Goal: Task Accomplishment & Management: Complete application form

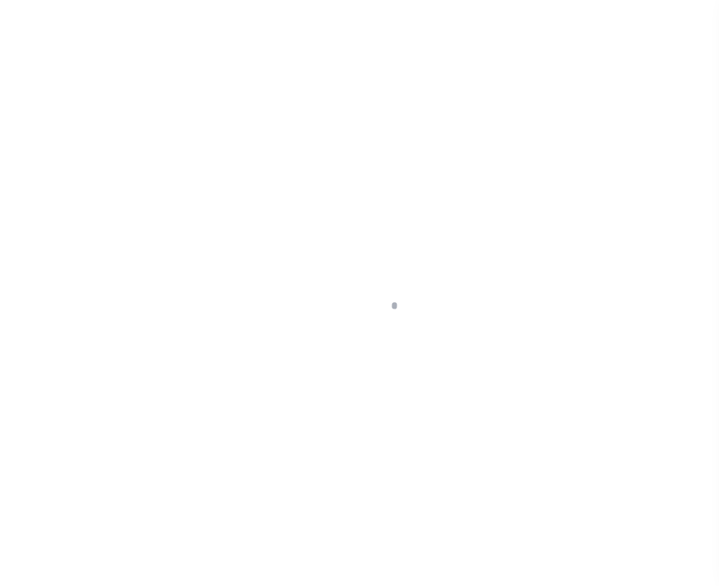
select select
type input "FFB"
type input "1063"
type input "FFB"
type input "[PERSON_NAME]"
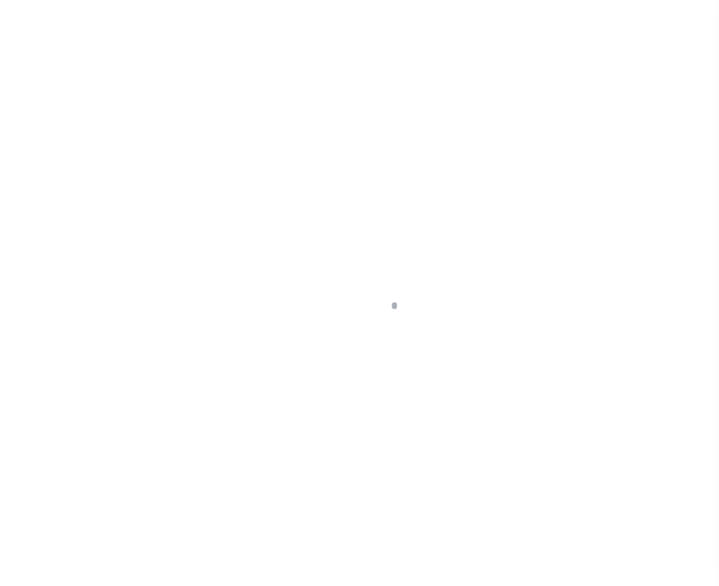
type input "[PERSON_NAME]"
select select "Mixed Portfolio"
type input "Paula Kitchens"
type input "Debbie Vecellio"
select select "JHS"
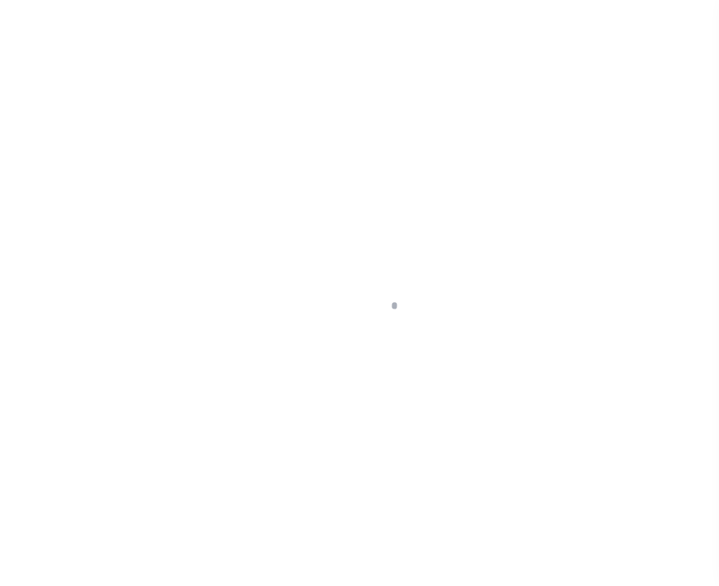
checkbox input "true"
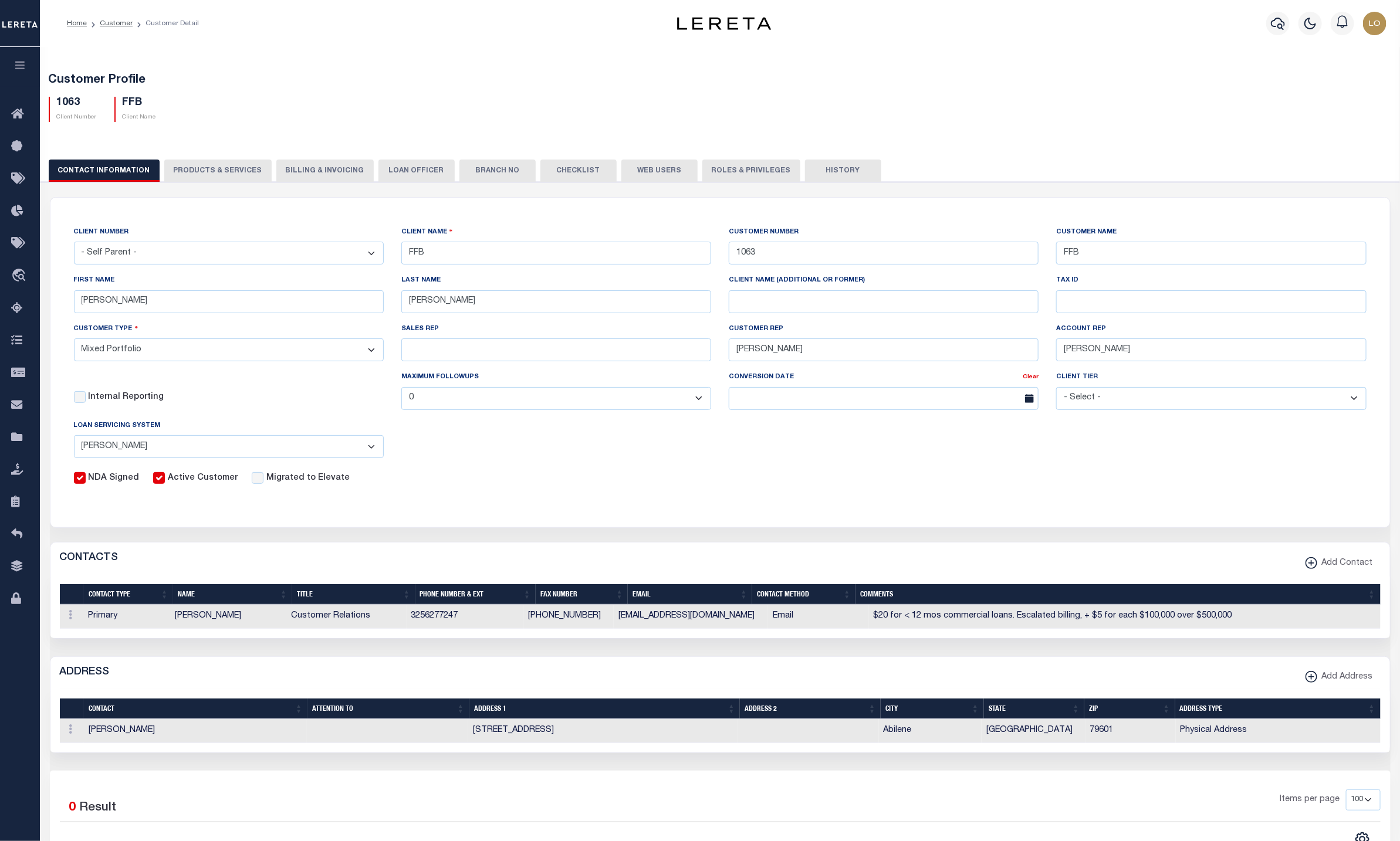
click at [211, 173] on button "PRODUCTS & SERVICES" at bounding box center [218, 171] width 107 height 23
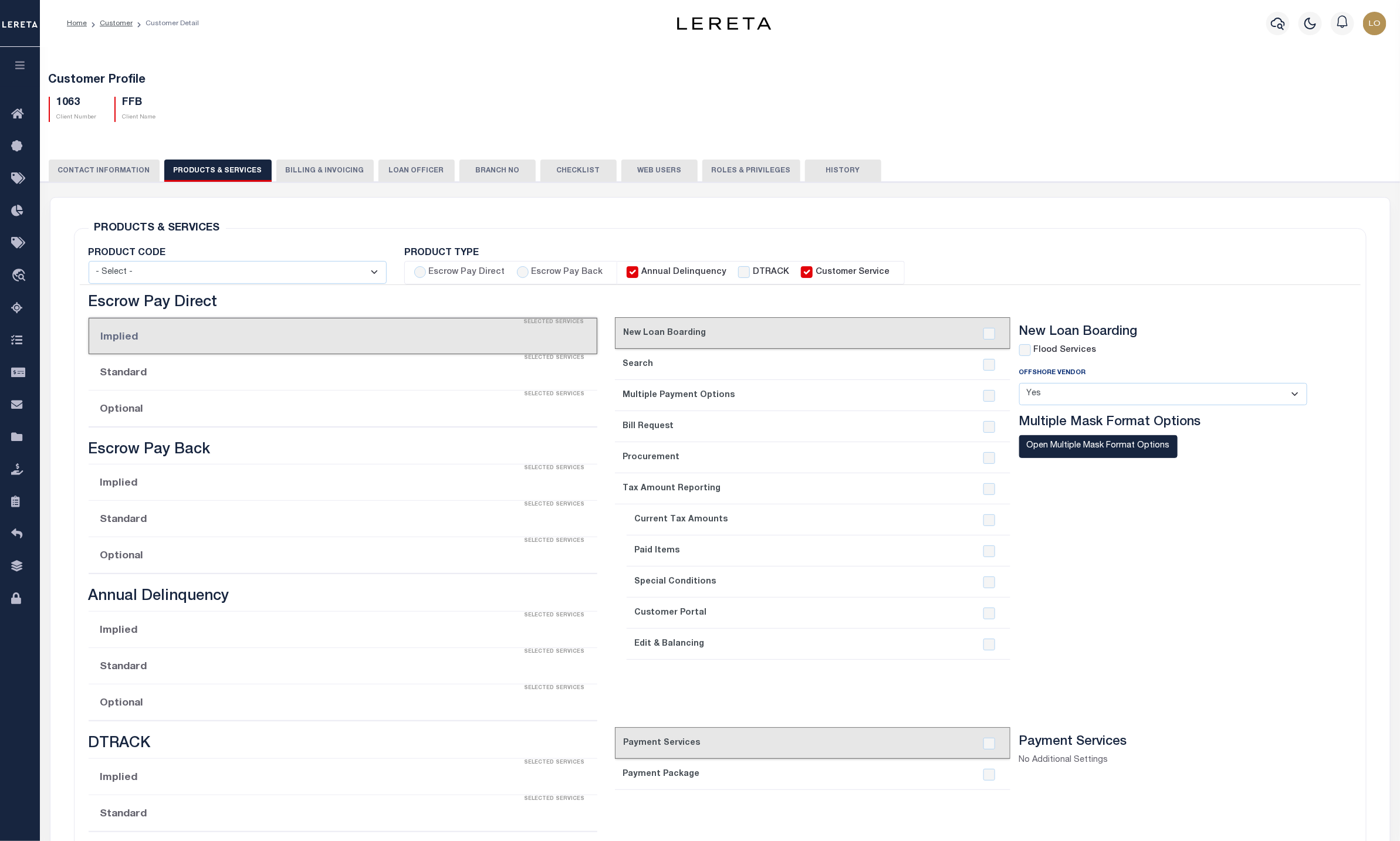
select select "STX"
radio input "true"
checkbox input "true"
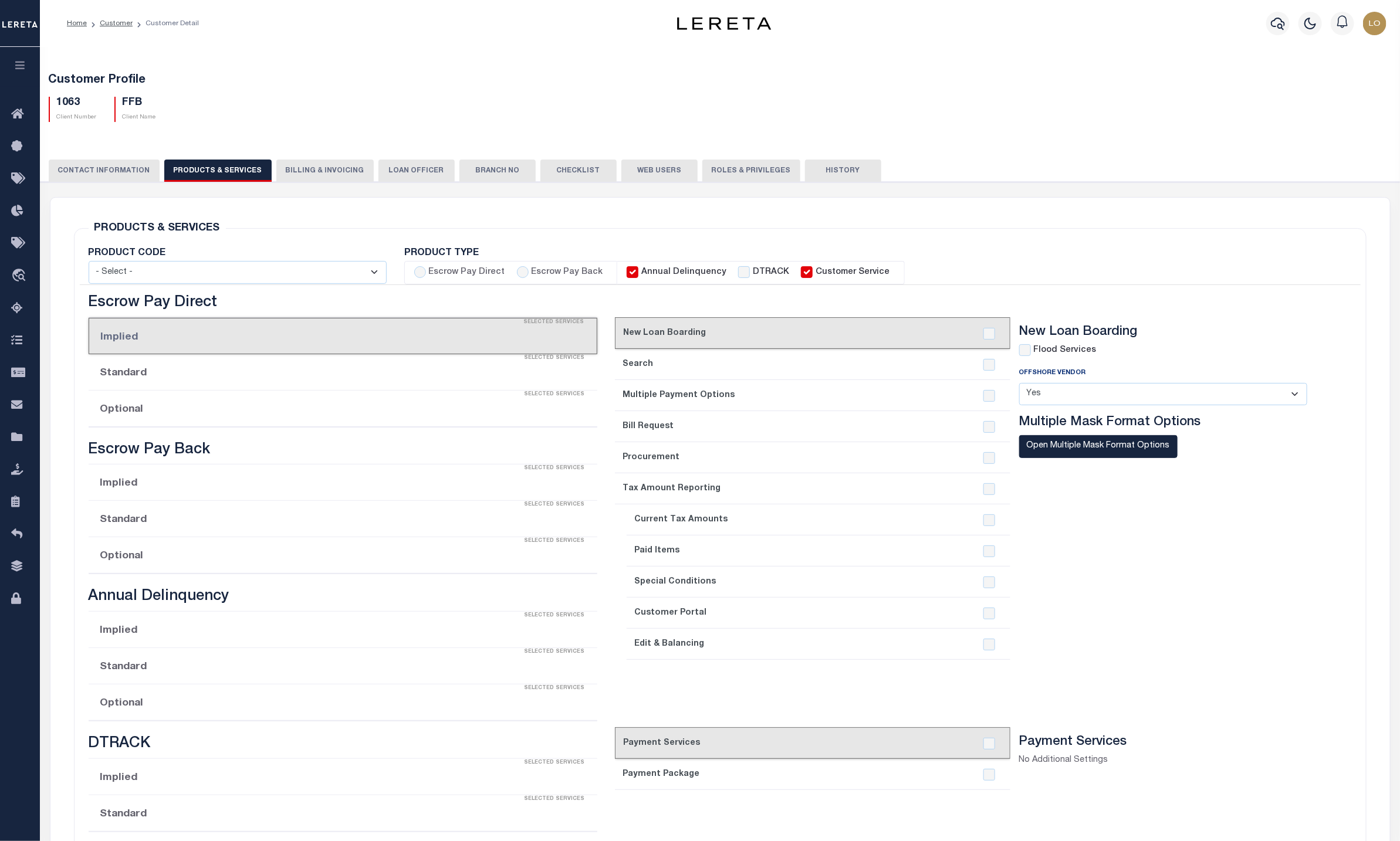
checkbox input "true"
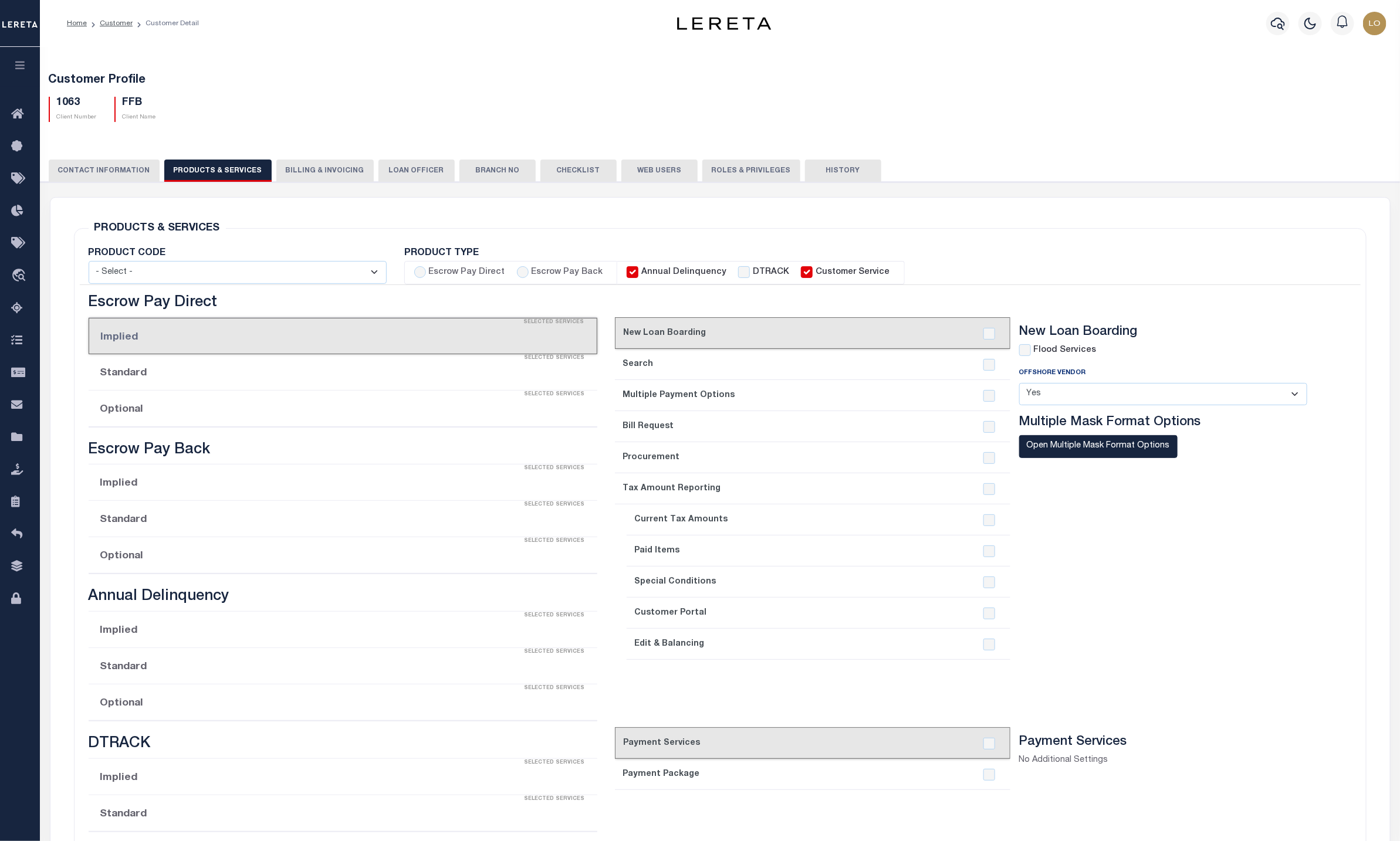
checkbox input "true"
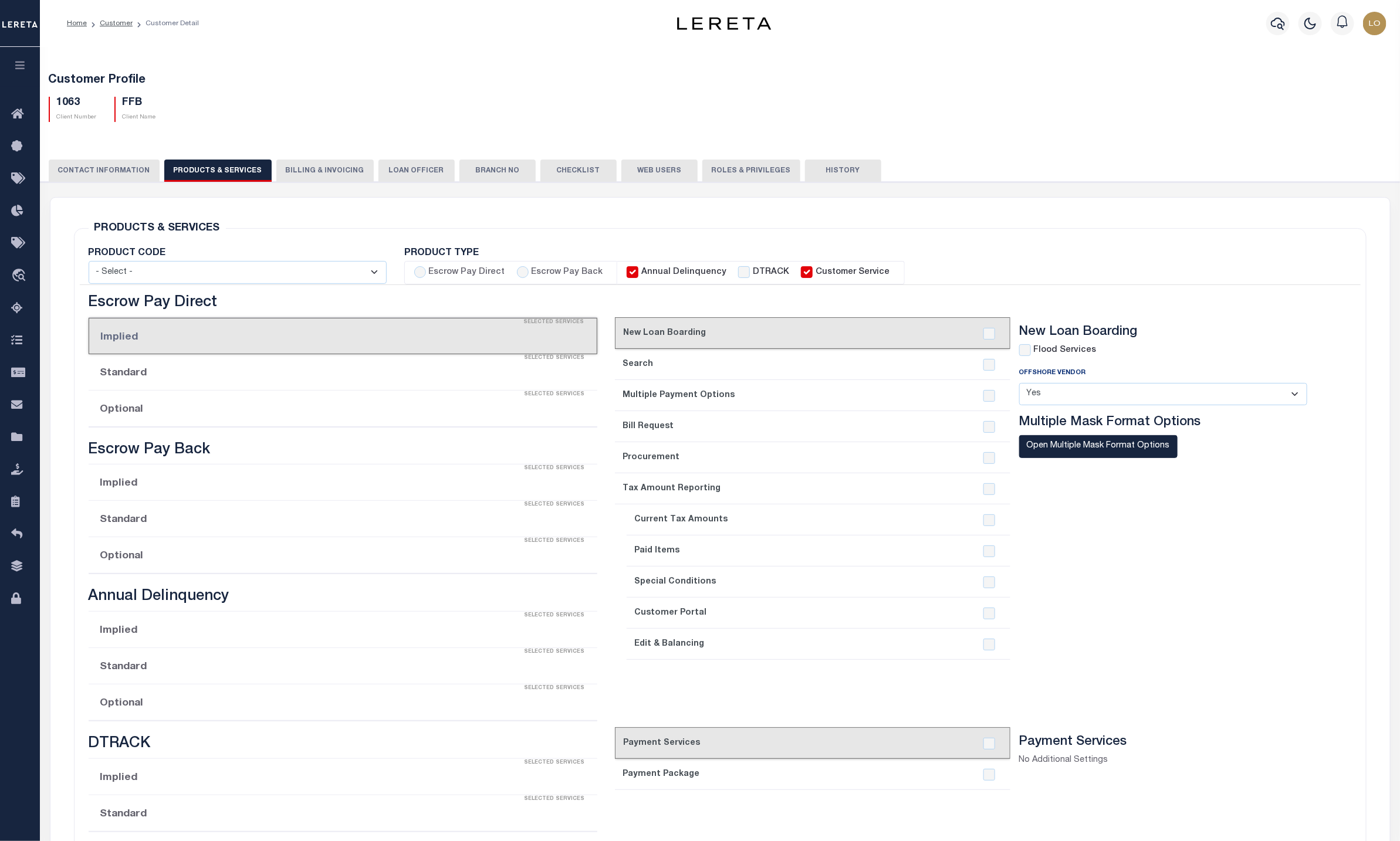
checkbox input "true"
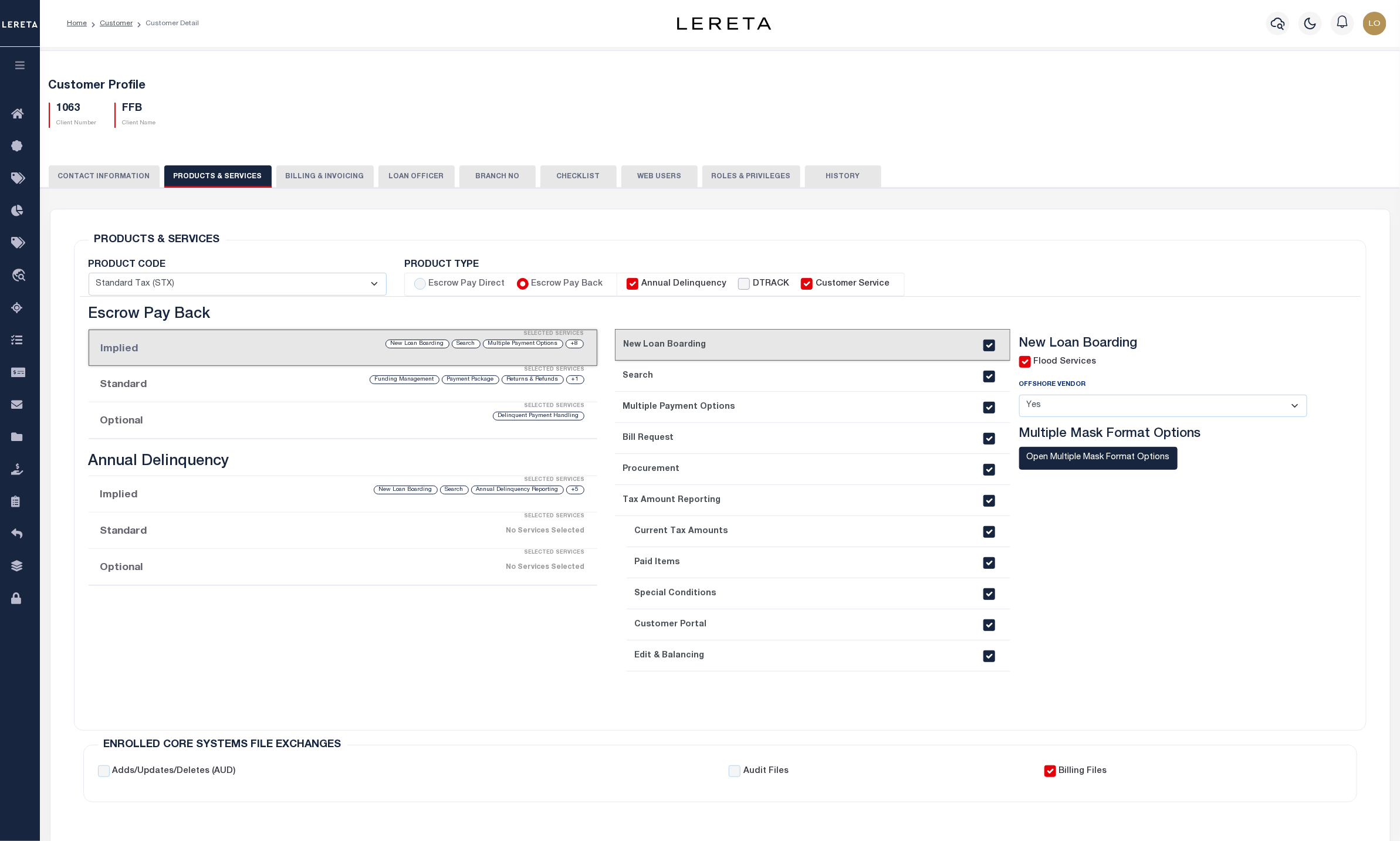
click at [580, 284] on input "DTRACK" at bounding box center [744, 284] width 12 height 12
checkbox input "true"
checkbox input "false"
checkbox input "true"
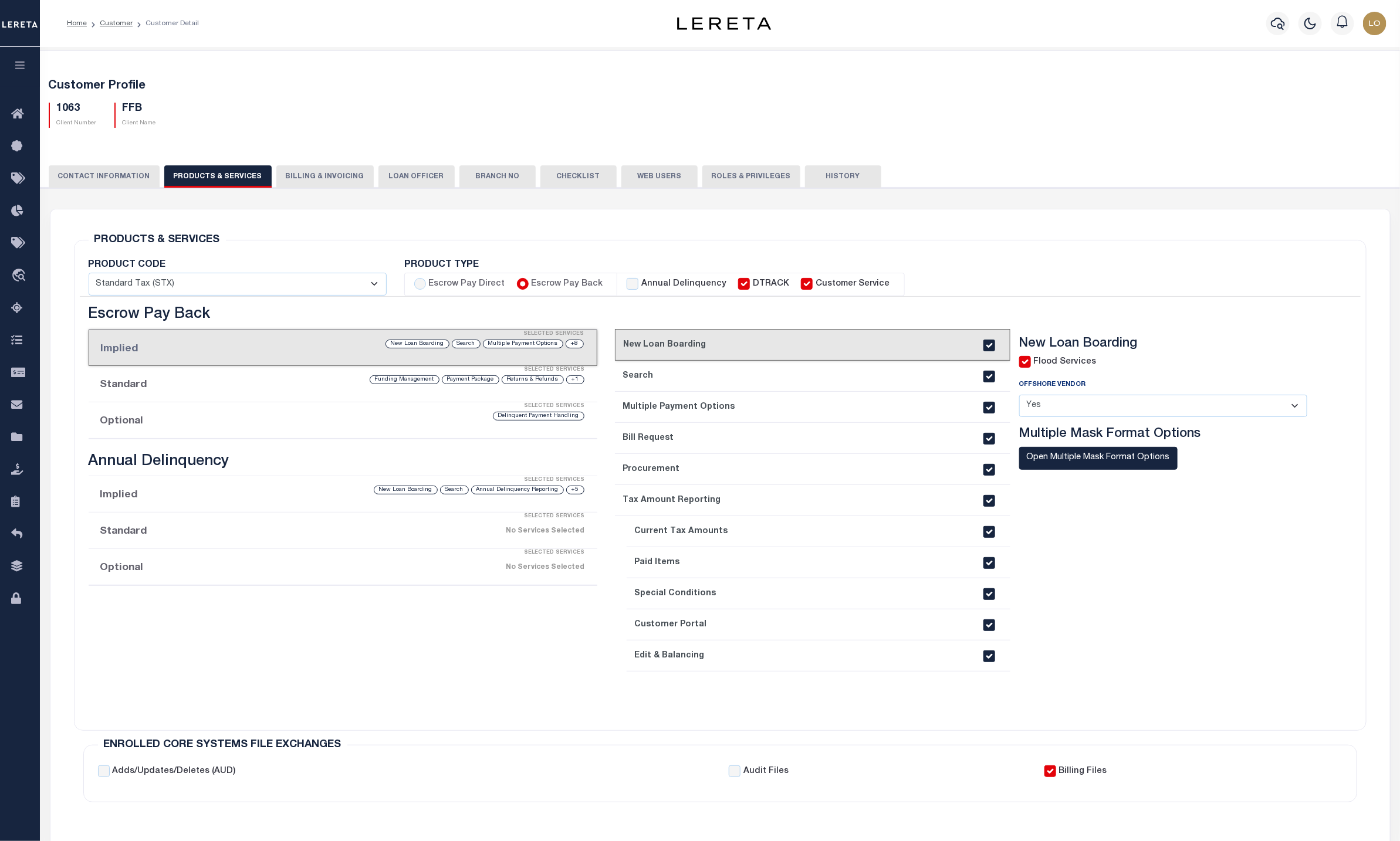
checkbox input "true"
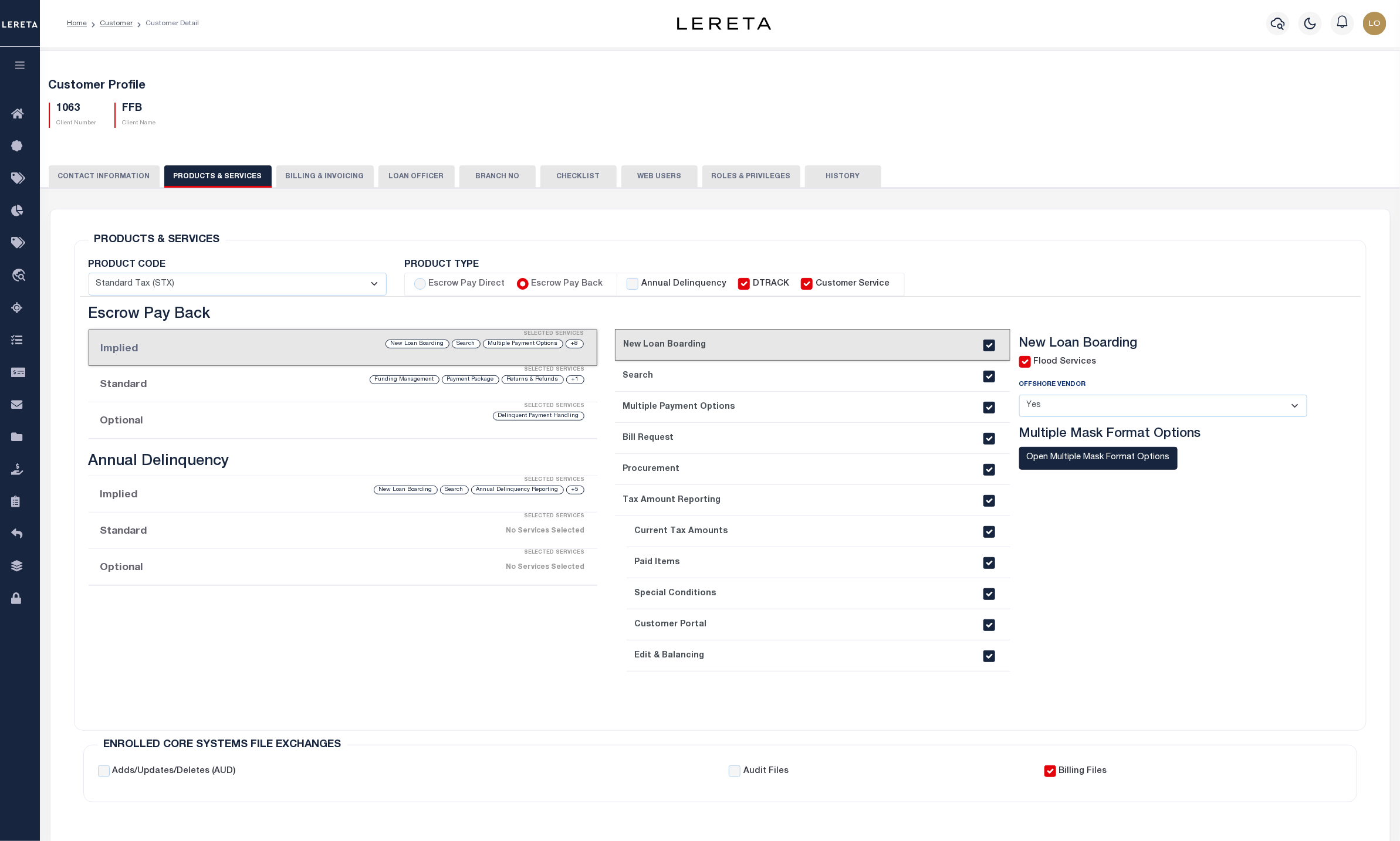
checkbox input "true"
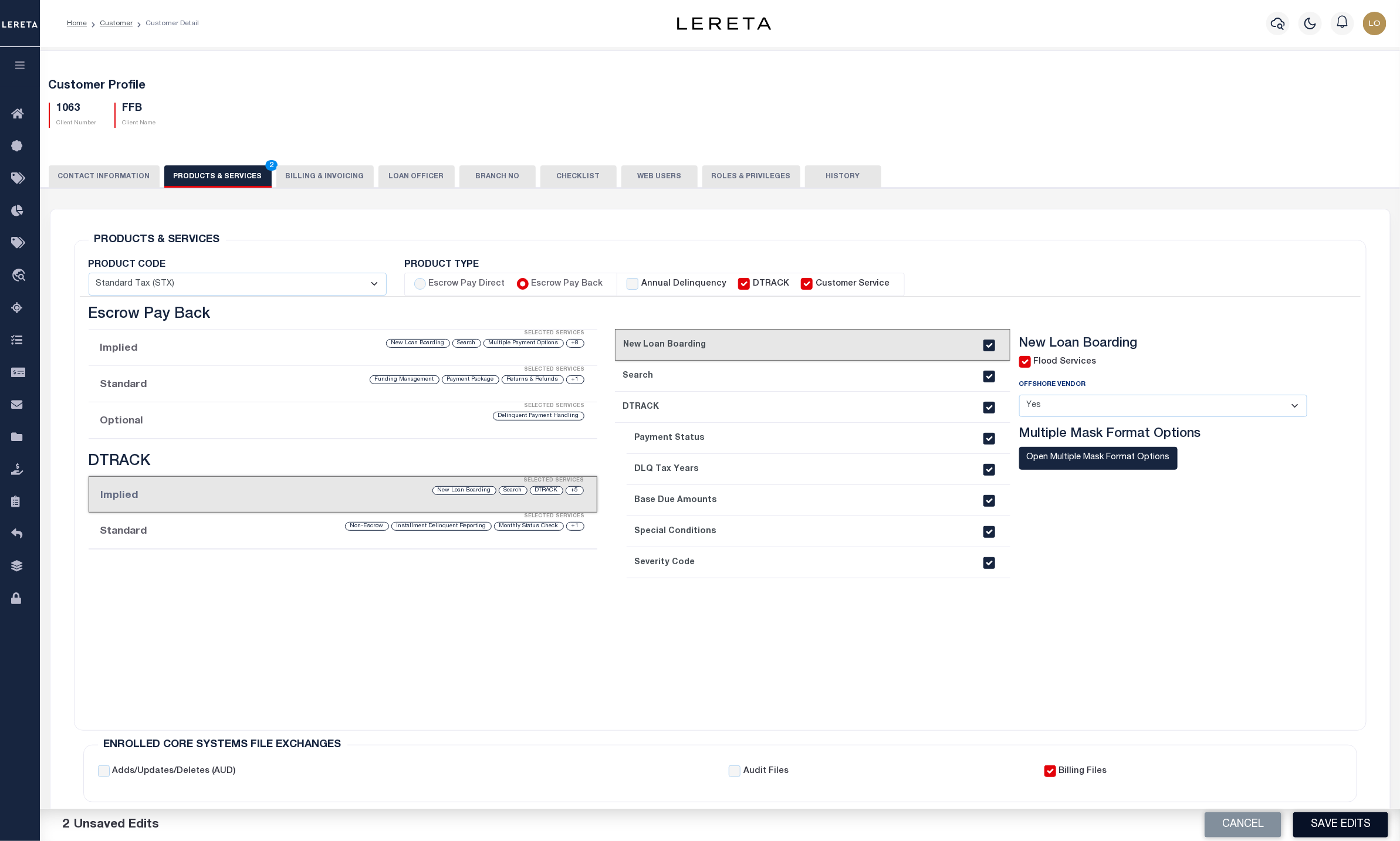
click at [580, 471] on button "Save Edits" at bounding box center [1341, 824] width 95 height 25
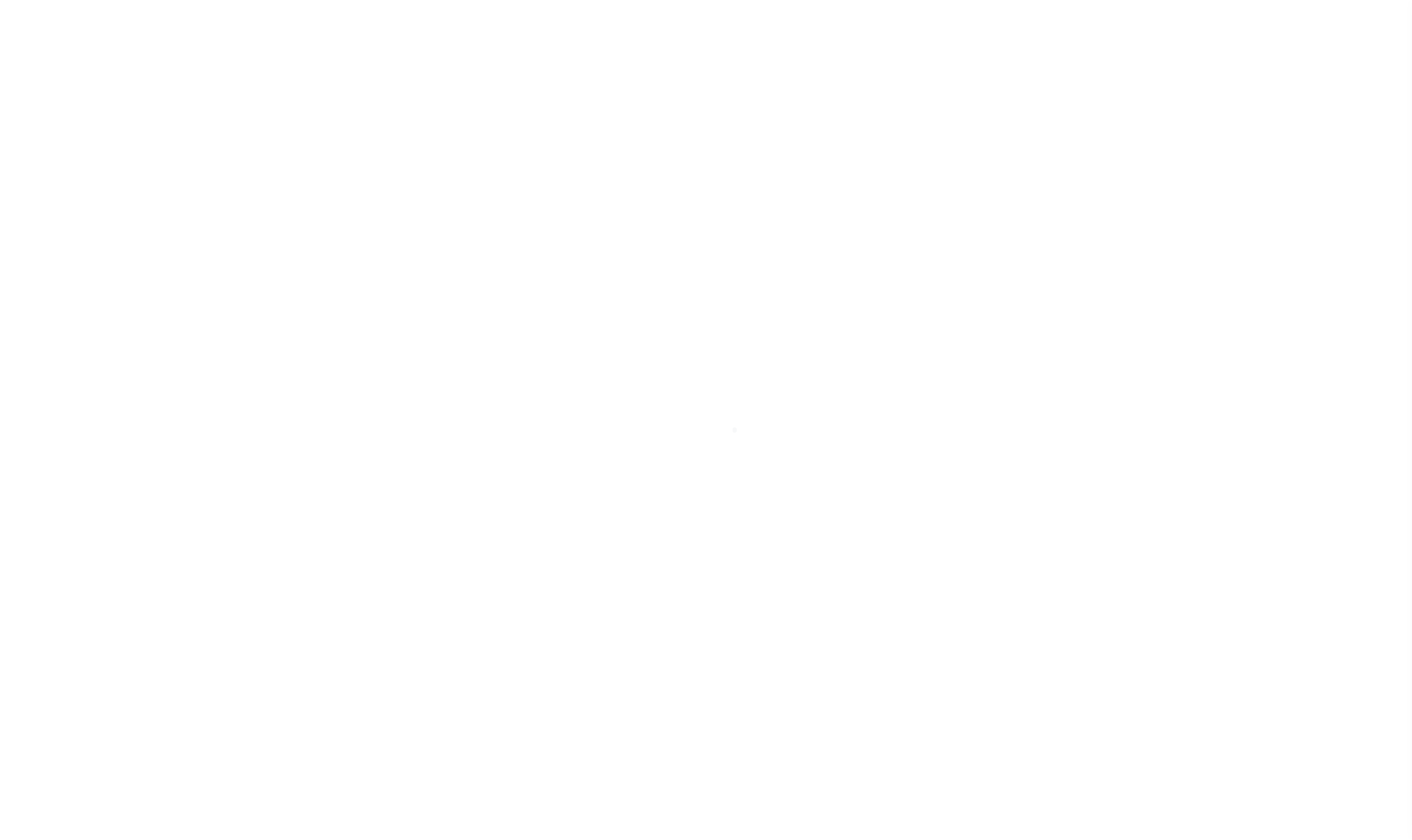
select select
type input "FFB"
type input "1063"
type input "FFB"
type input "AnneMarie"
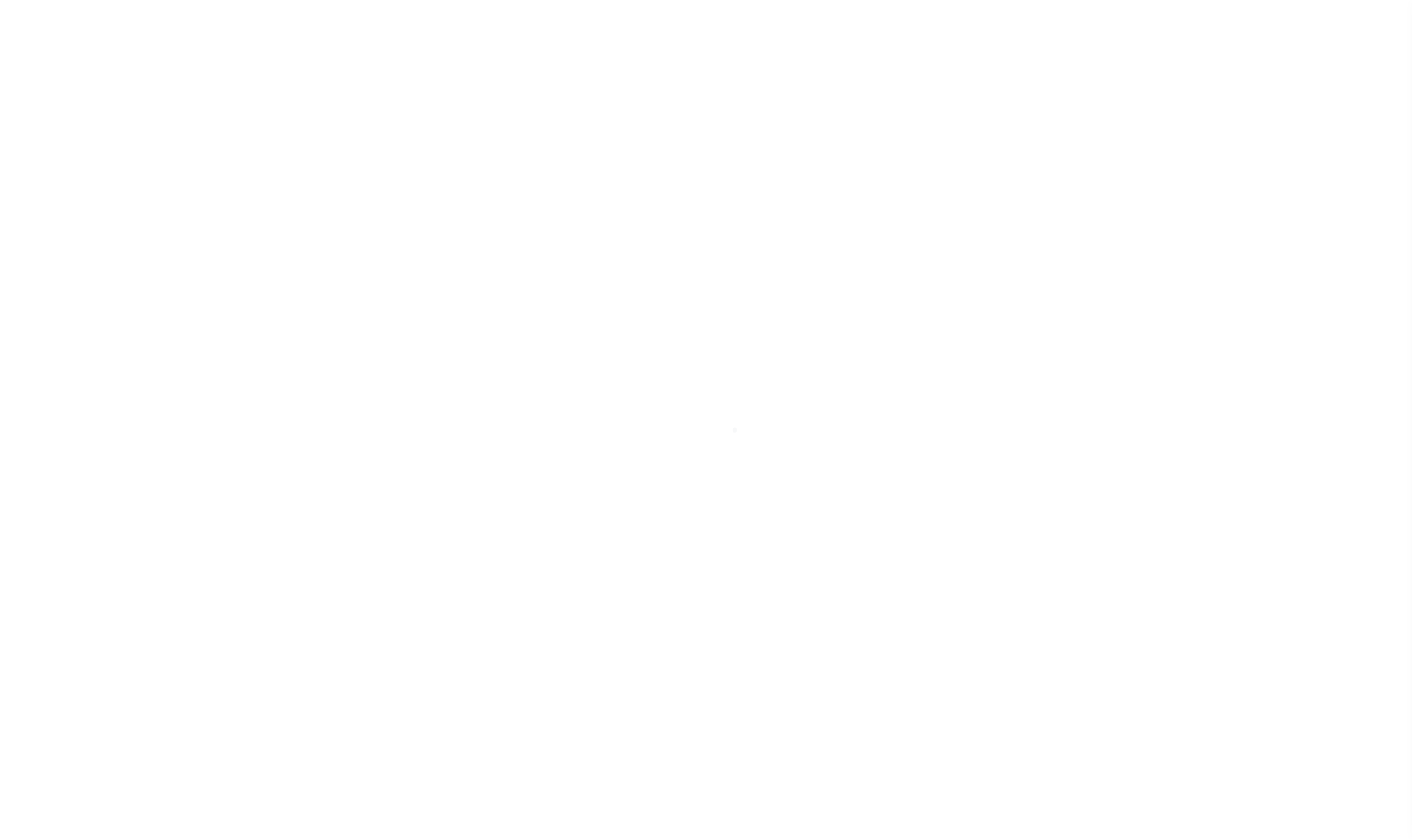
type input "Theurer"
select select "Mixed Portfolio"
type input "Paula Kitchens"
type input "Debbie Vecellio"
select select "JHS"
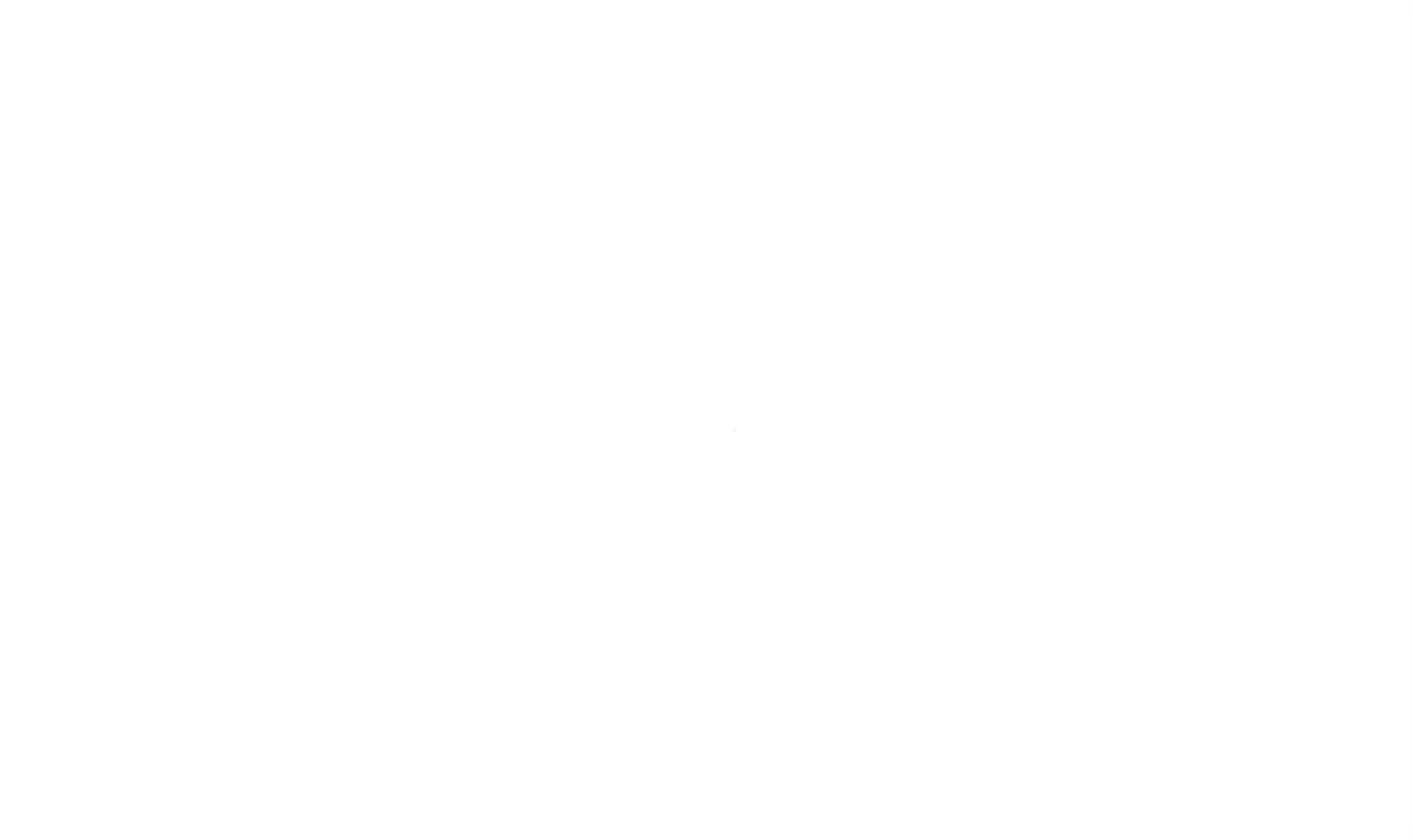
checkbox input "true"
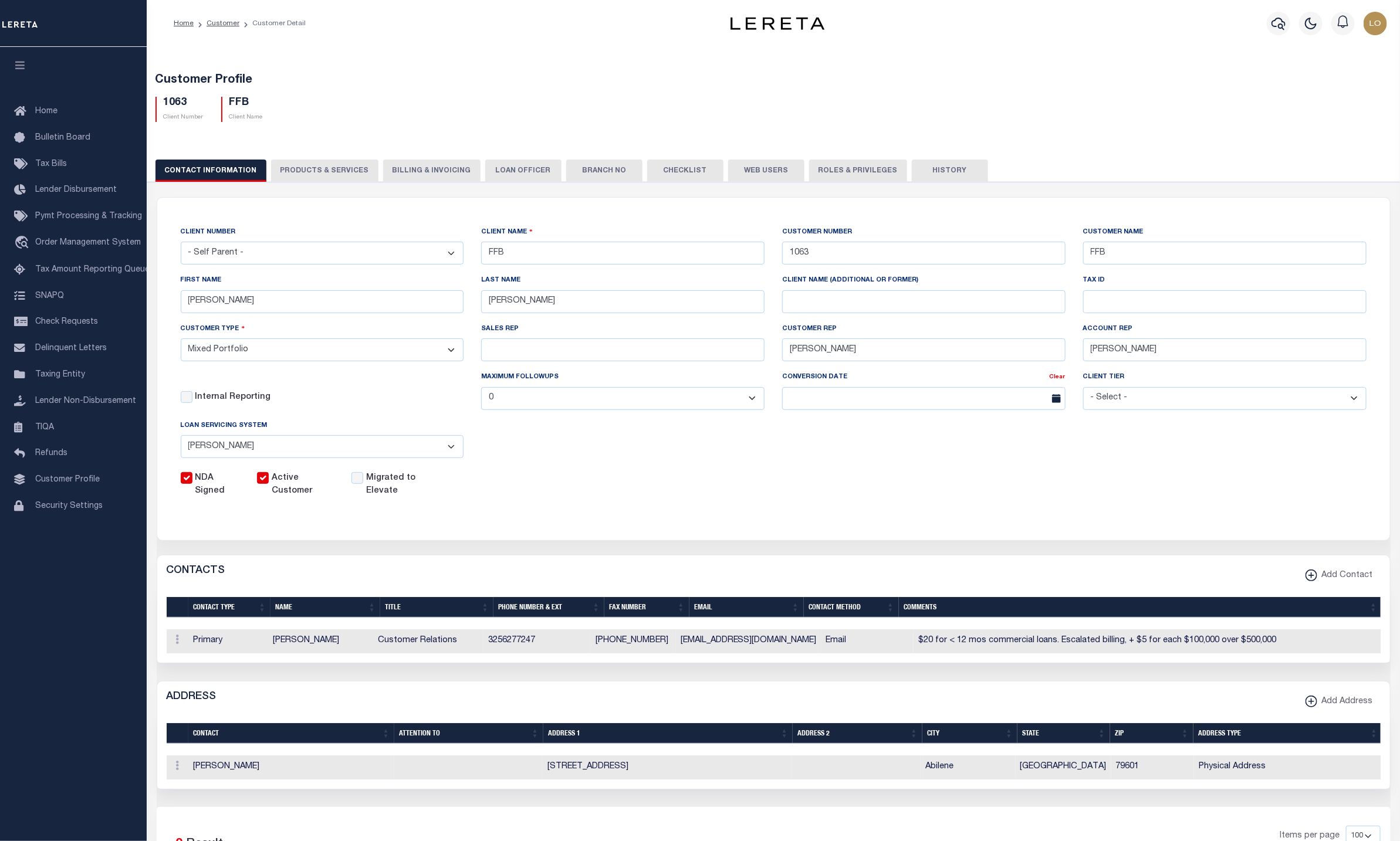
click at [321, 164] on button "PRODUCTS & SERVICES" at bounding box center [324, 171] width 107 height 23
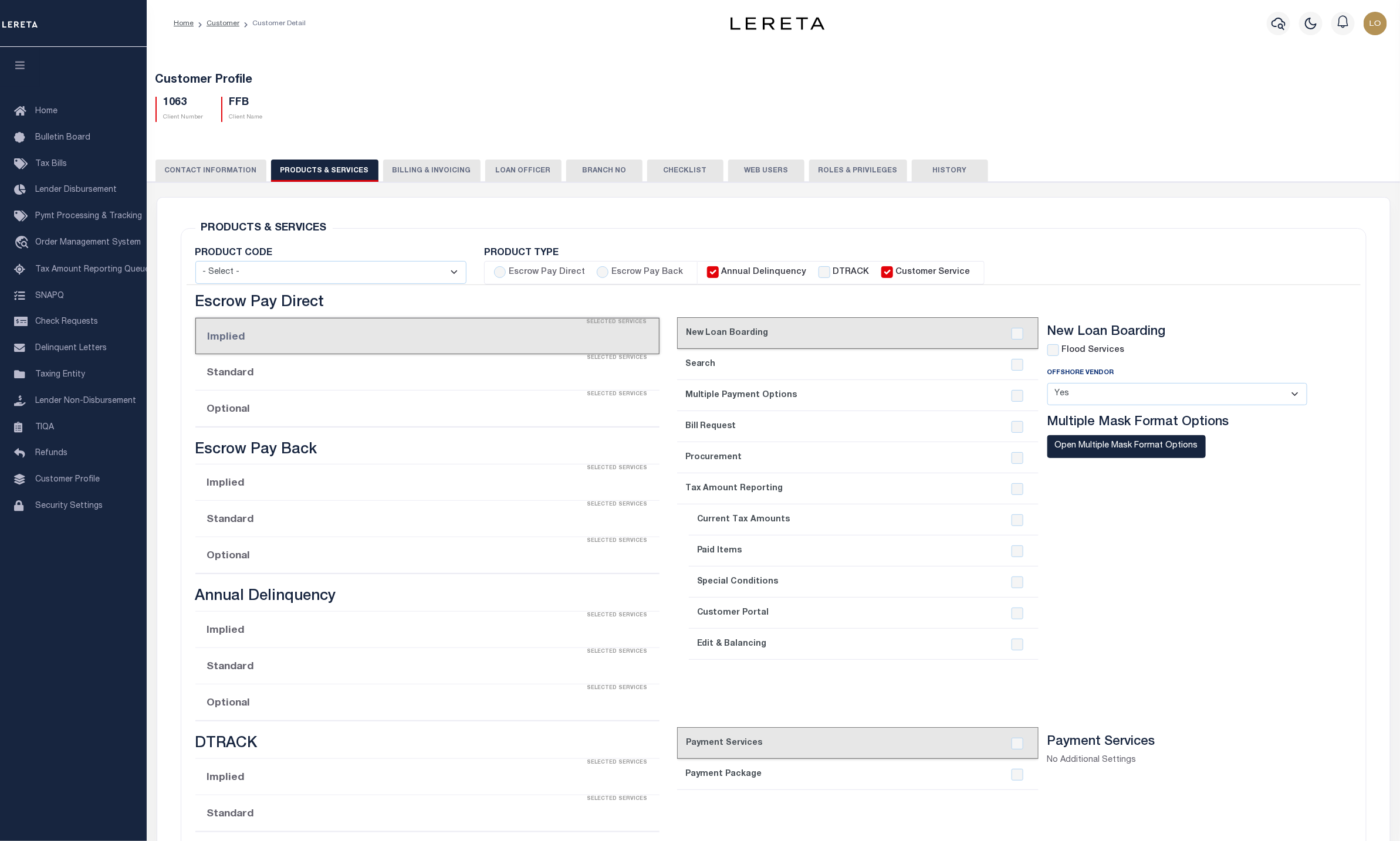
select select "STX"
radio input "true"
checkbox input "true"
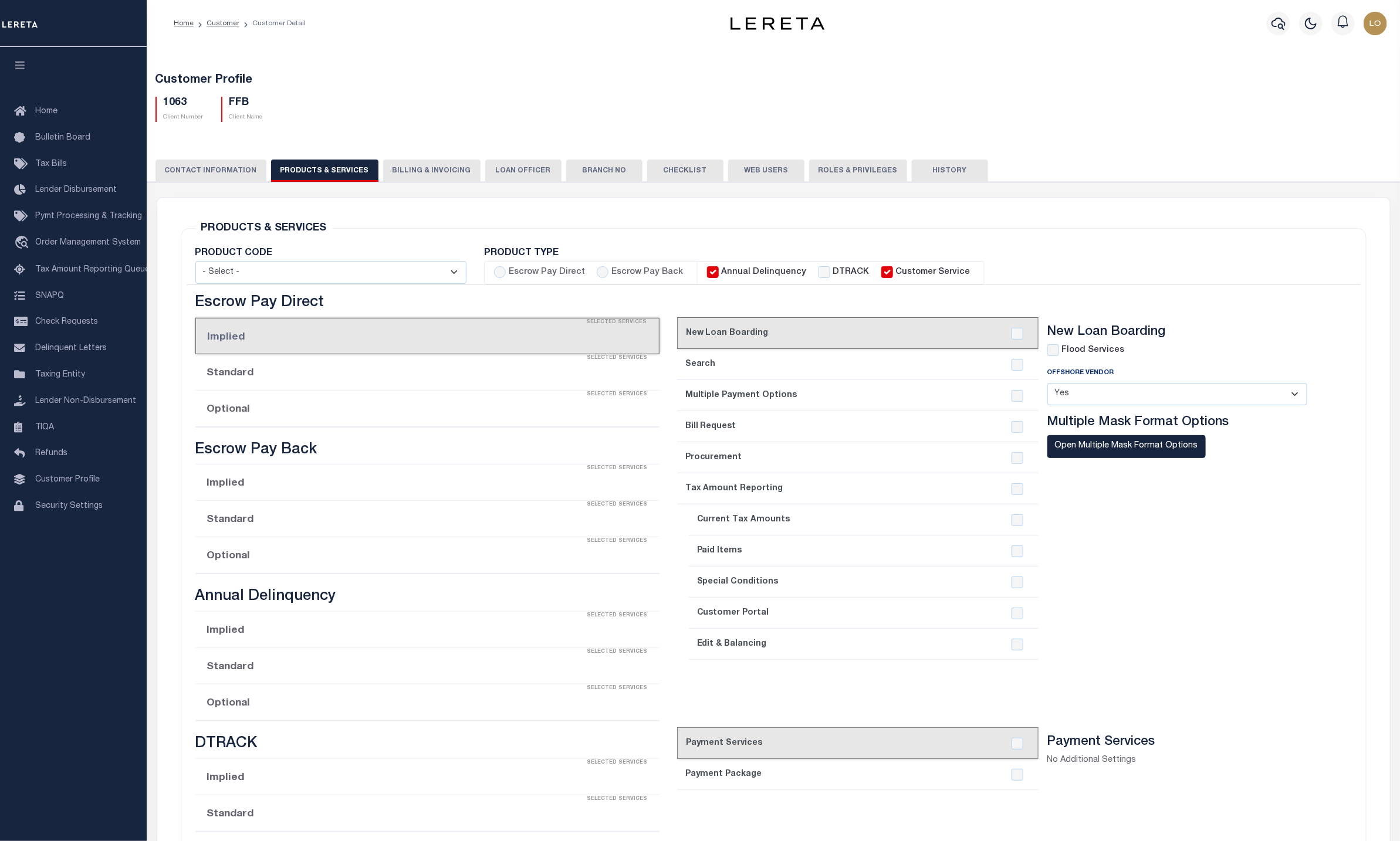
checkbox input "true"
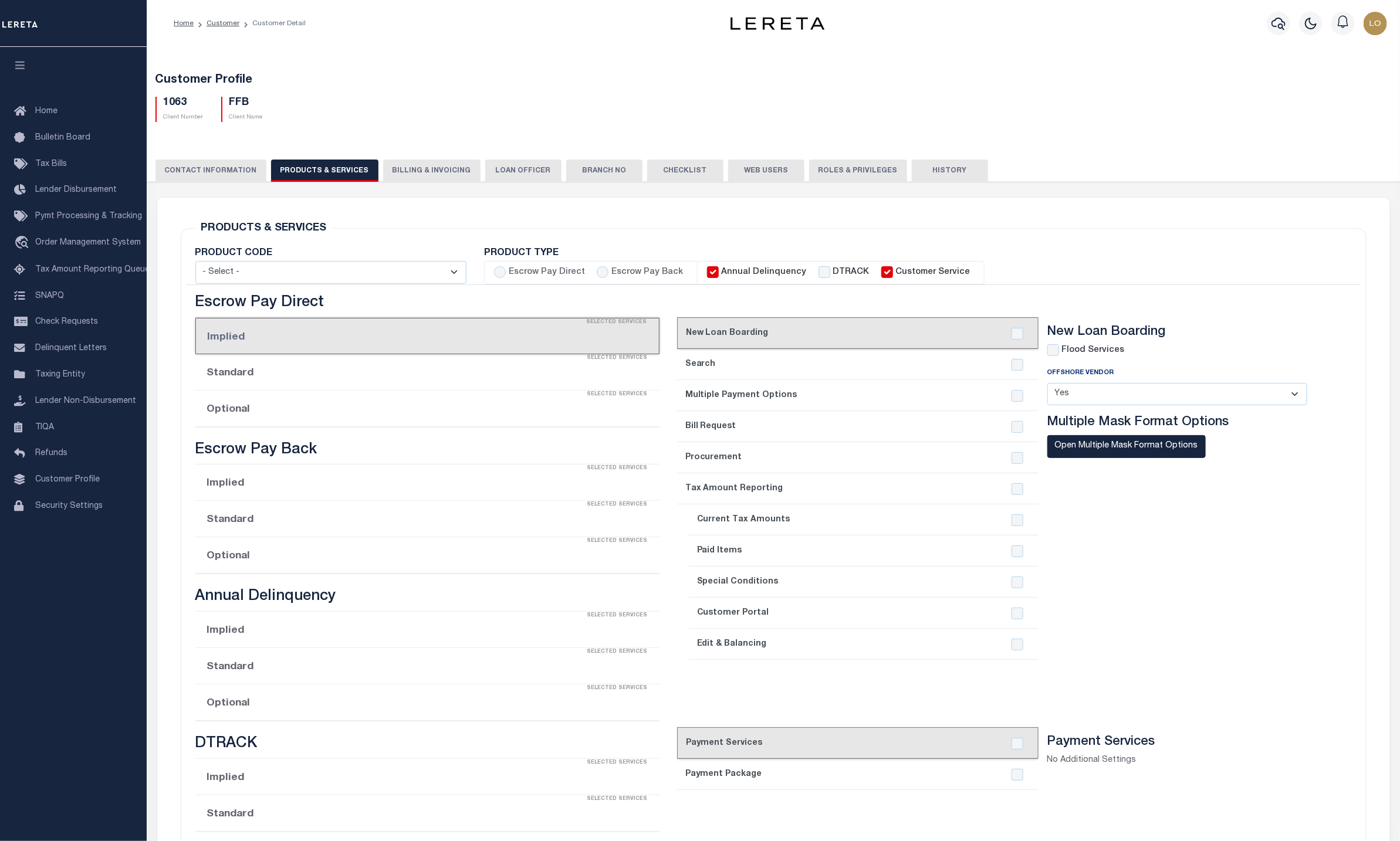
checkbox input "true"
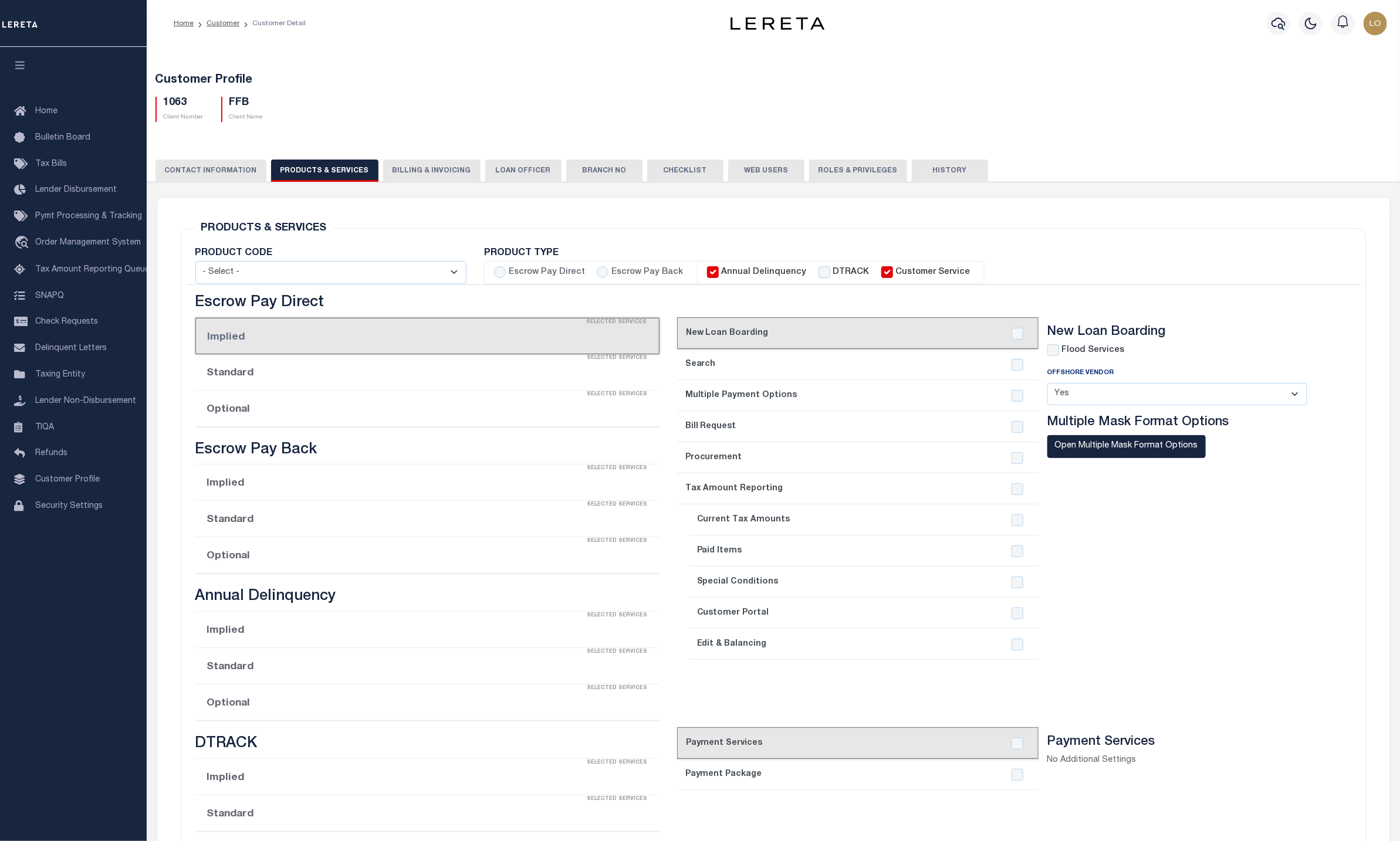
checkbox input "true"
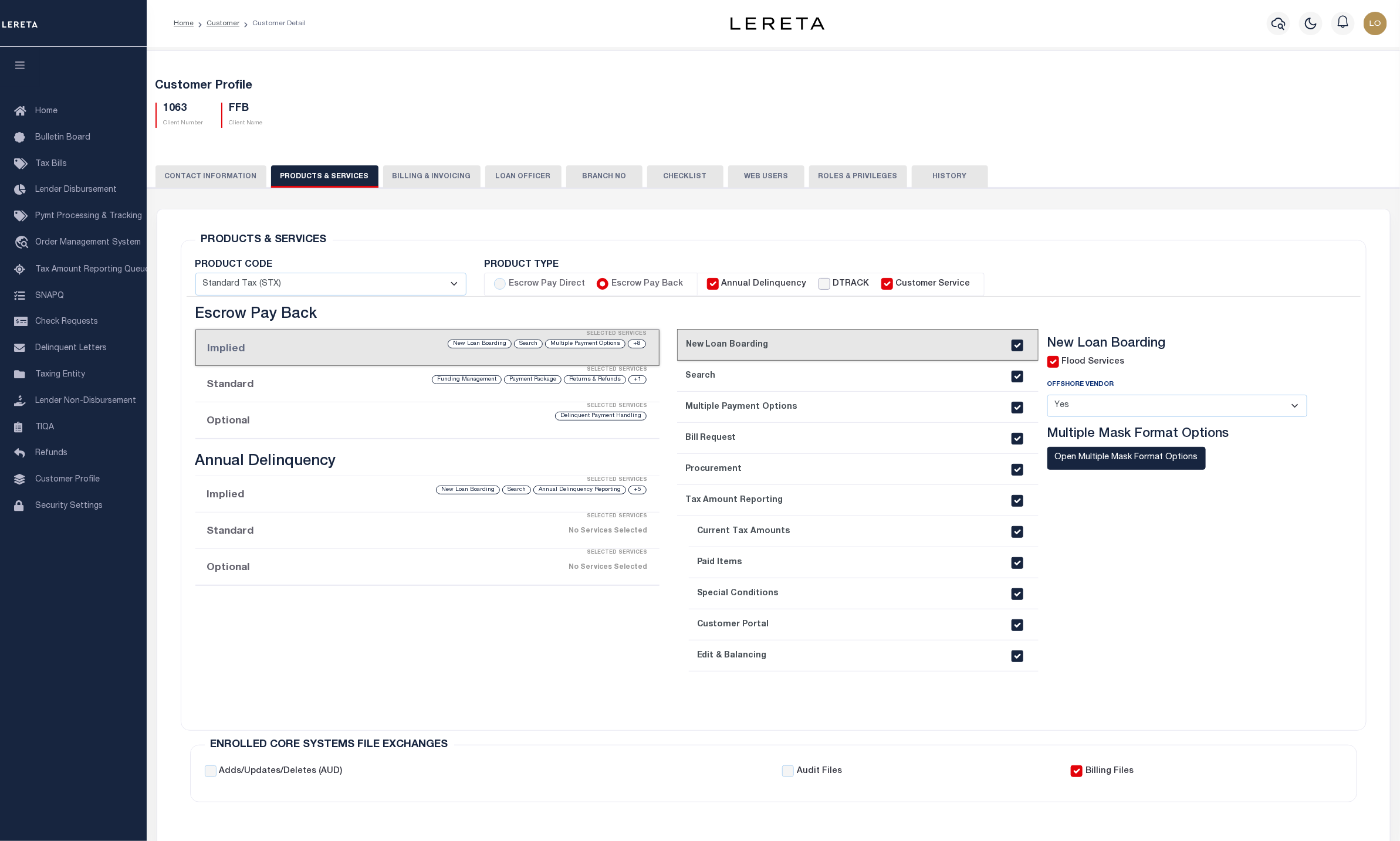
click at [819, 282] on input "DTRACK" at bounding box center [825, 284] width 12 height 12
checkbox input "true"
checkbox input "false"
checkbox input "true"
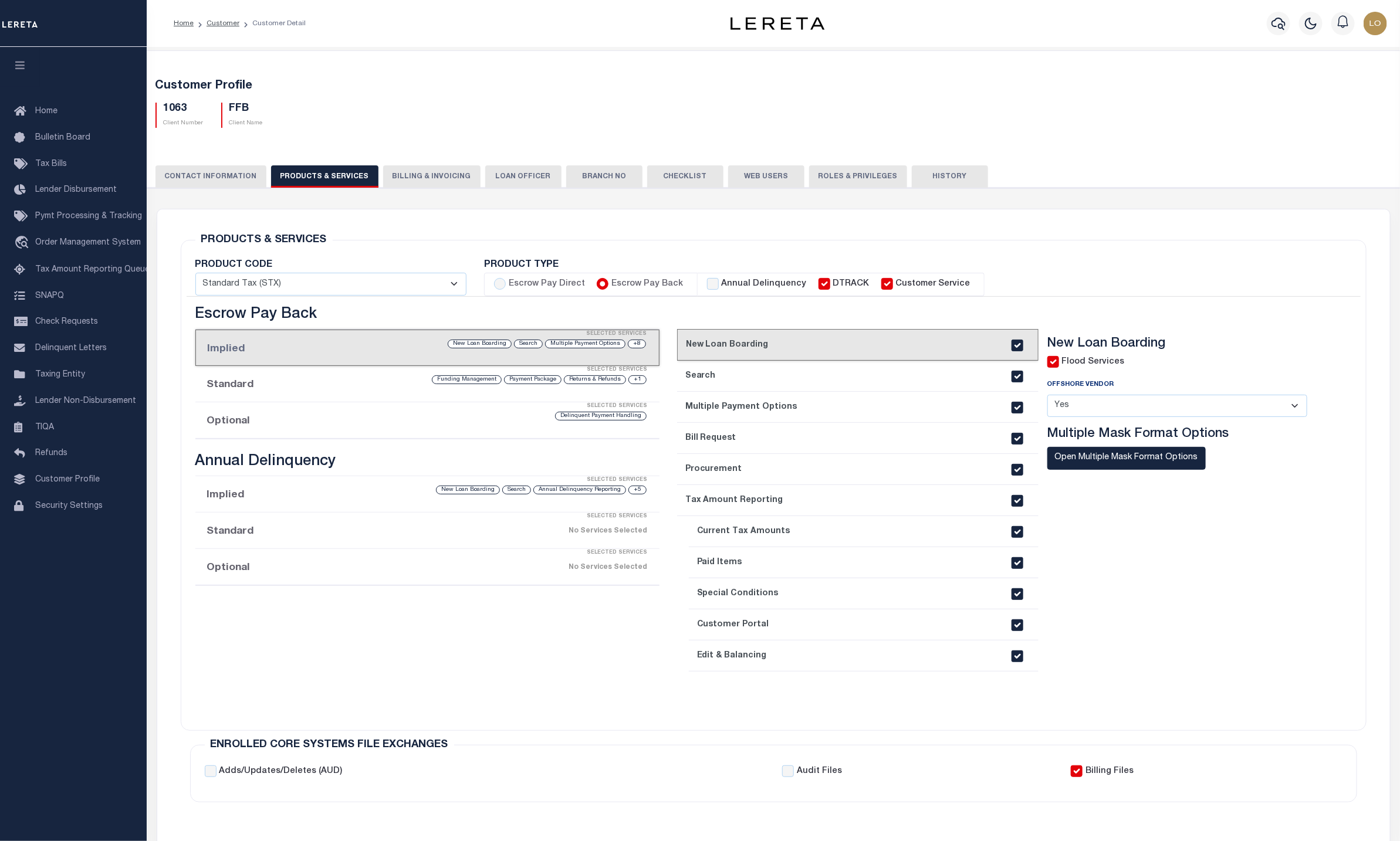
checkbox input "true"
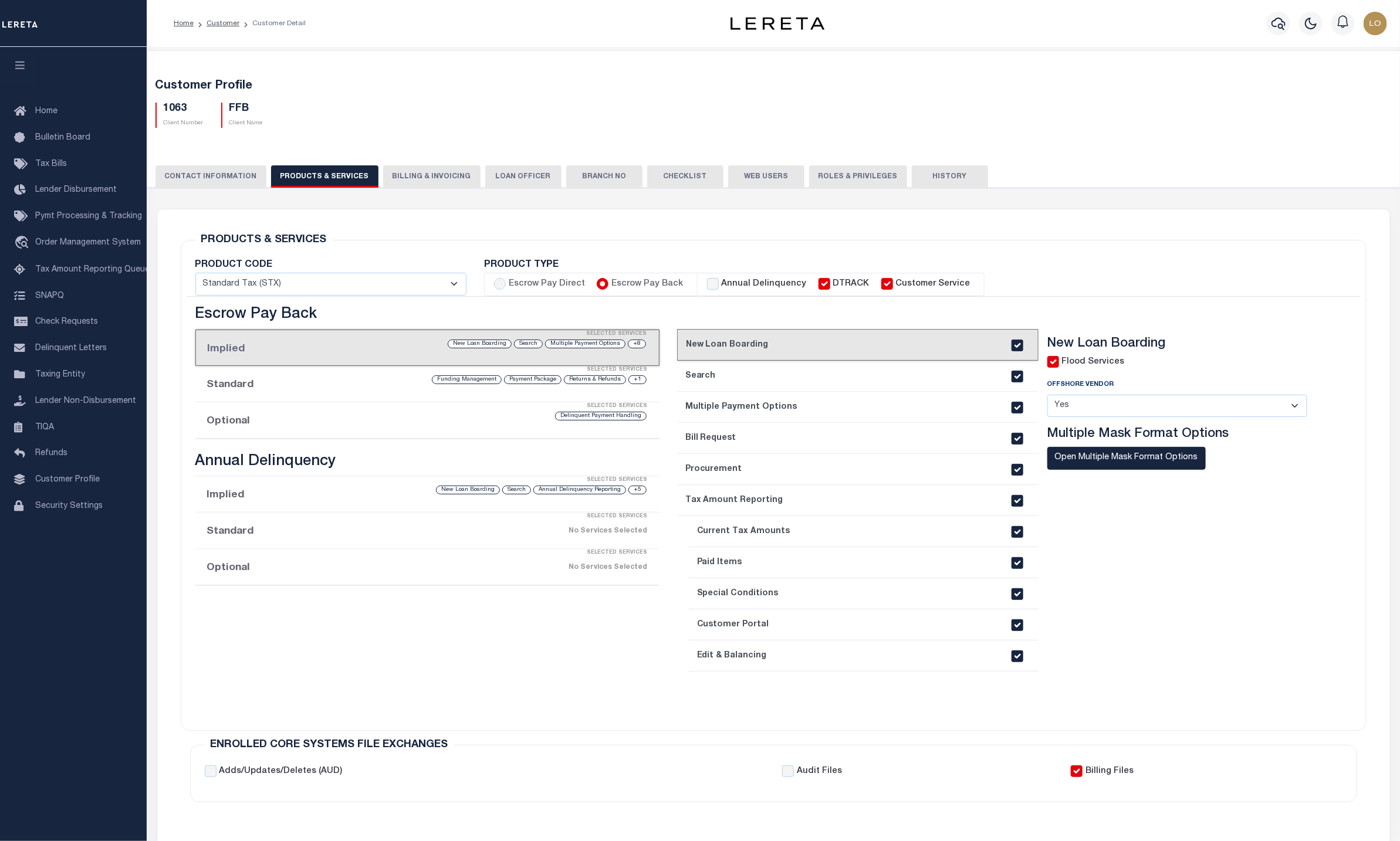
checkbox input "true"
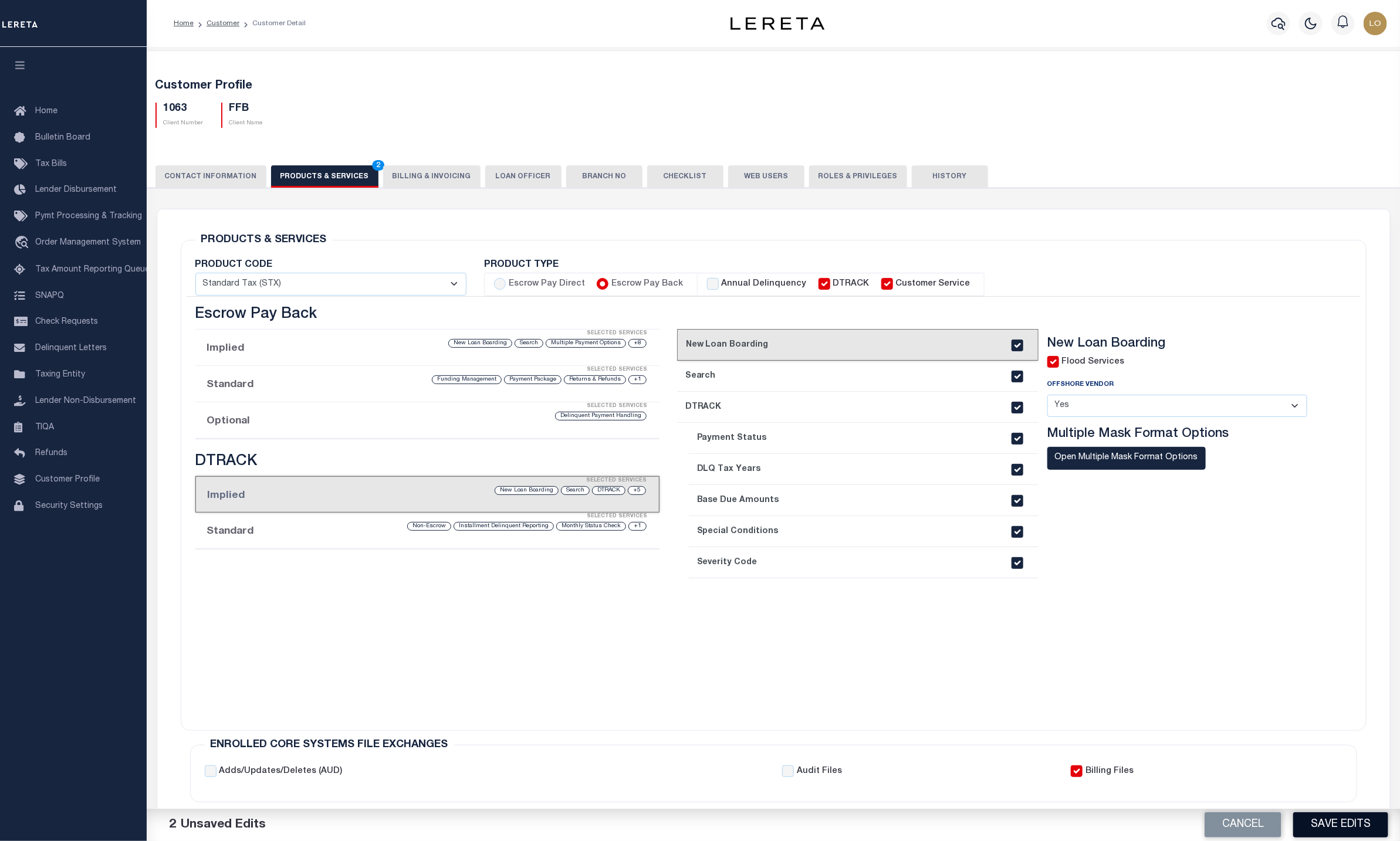
click at [1350, 834] on button "Save Edits" at bounding box center [1341, 824] width 95 height 25
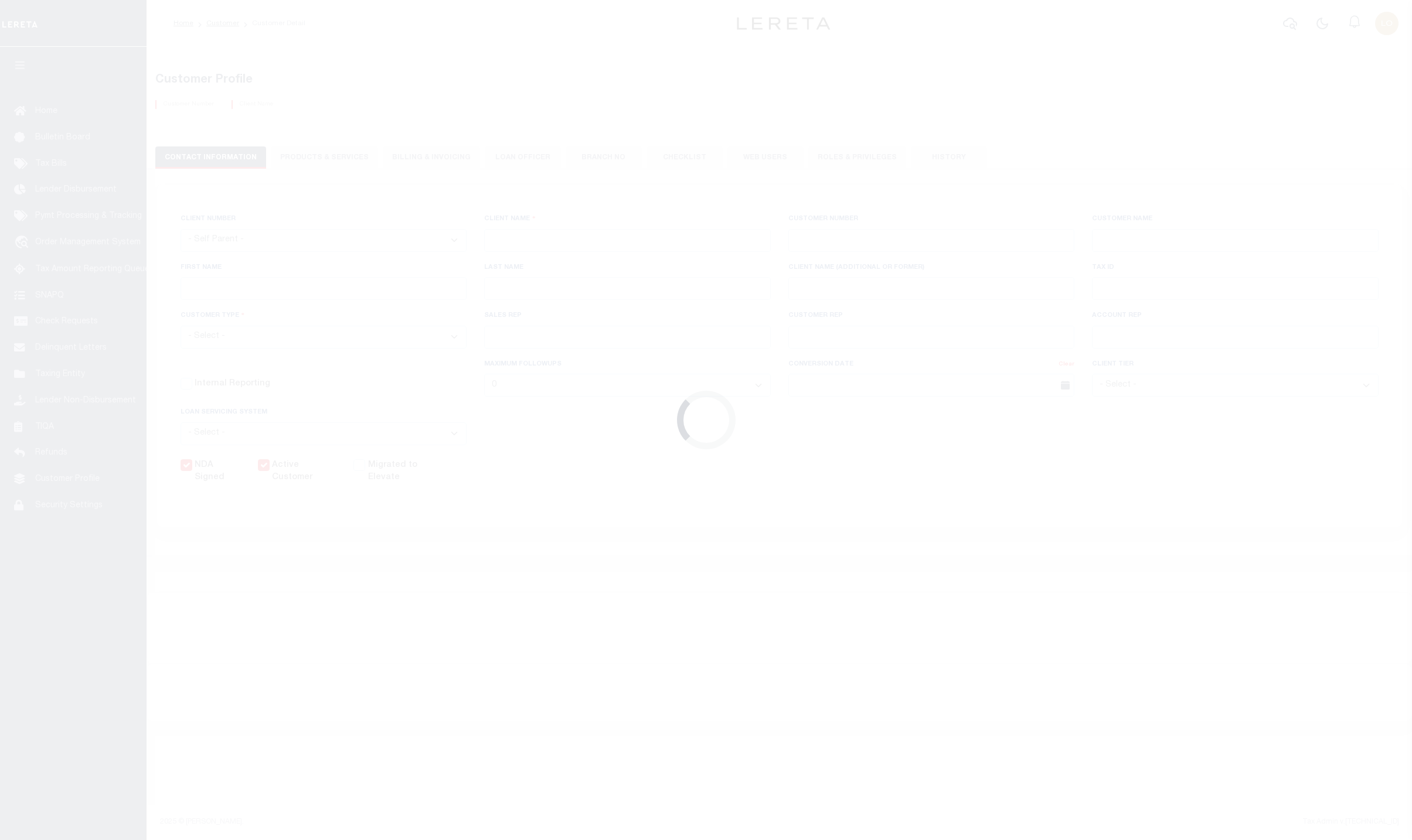
select select
type input "FFB"
type input "1063"
type input "FFB"
type input "AnneMarie"
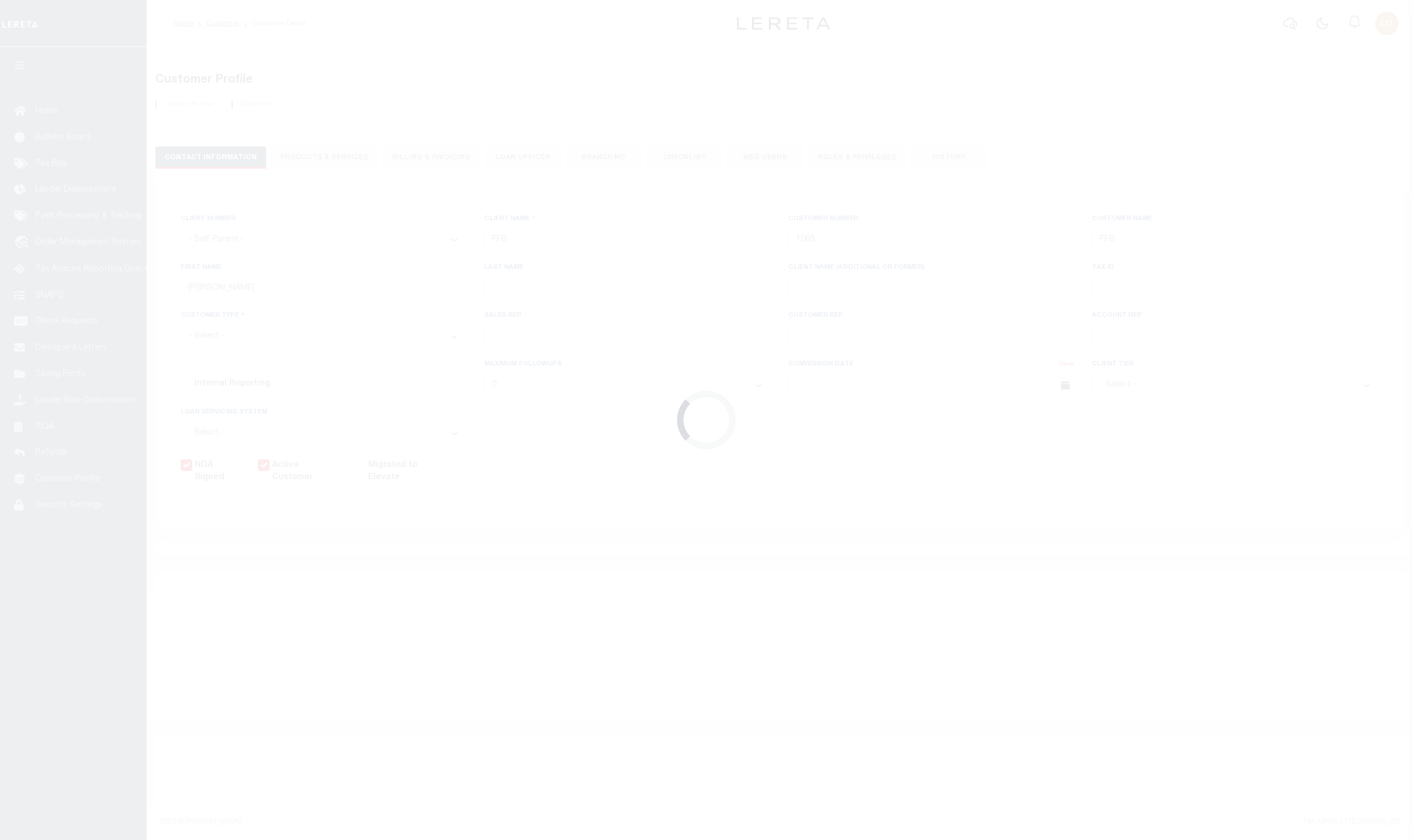
type input "Theurer"
select select "Mixed Portfolio"
type input "Paula Kitchens"
type input "Debbie Vecellio"
select select "JHS"
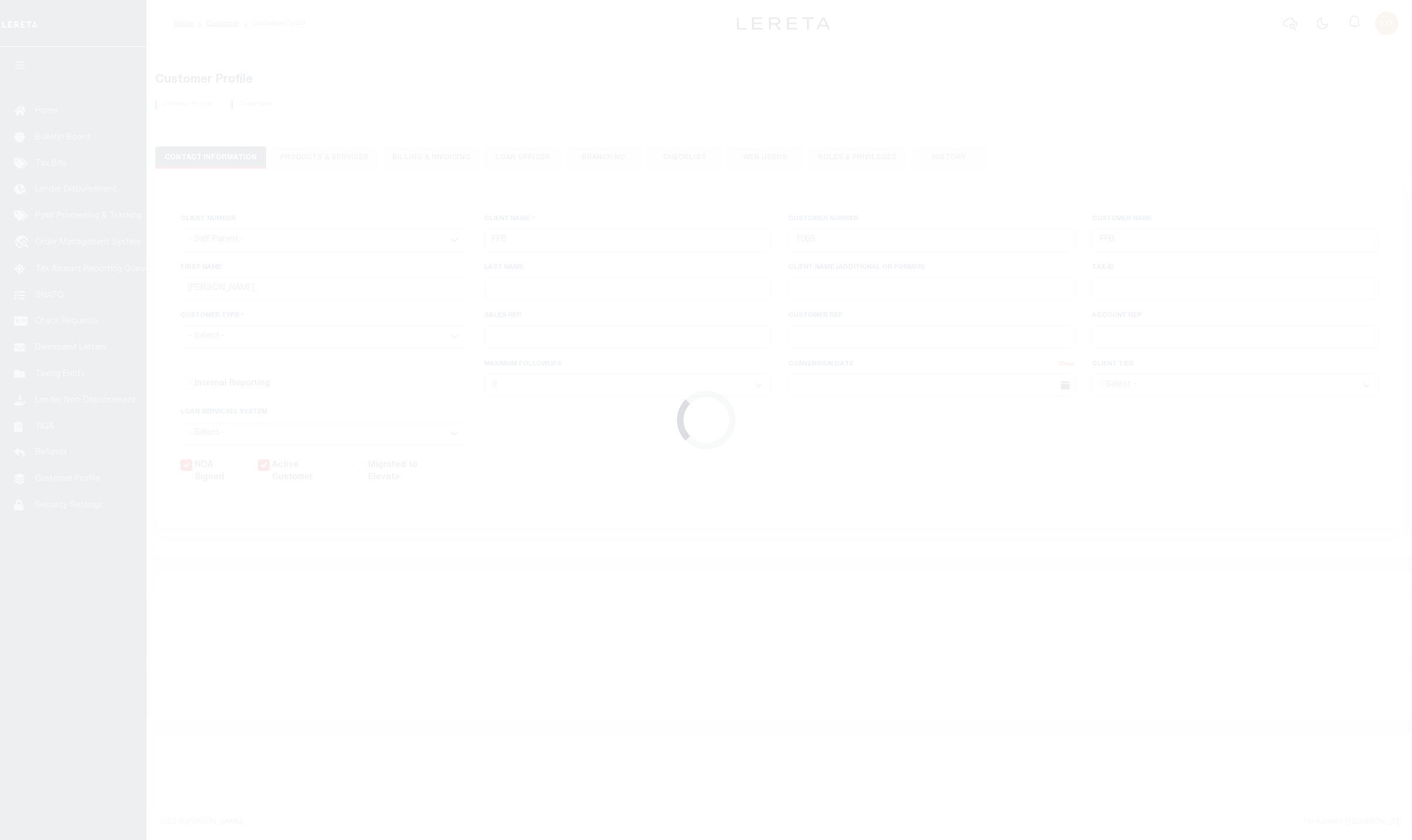
checkbox input "true"
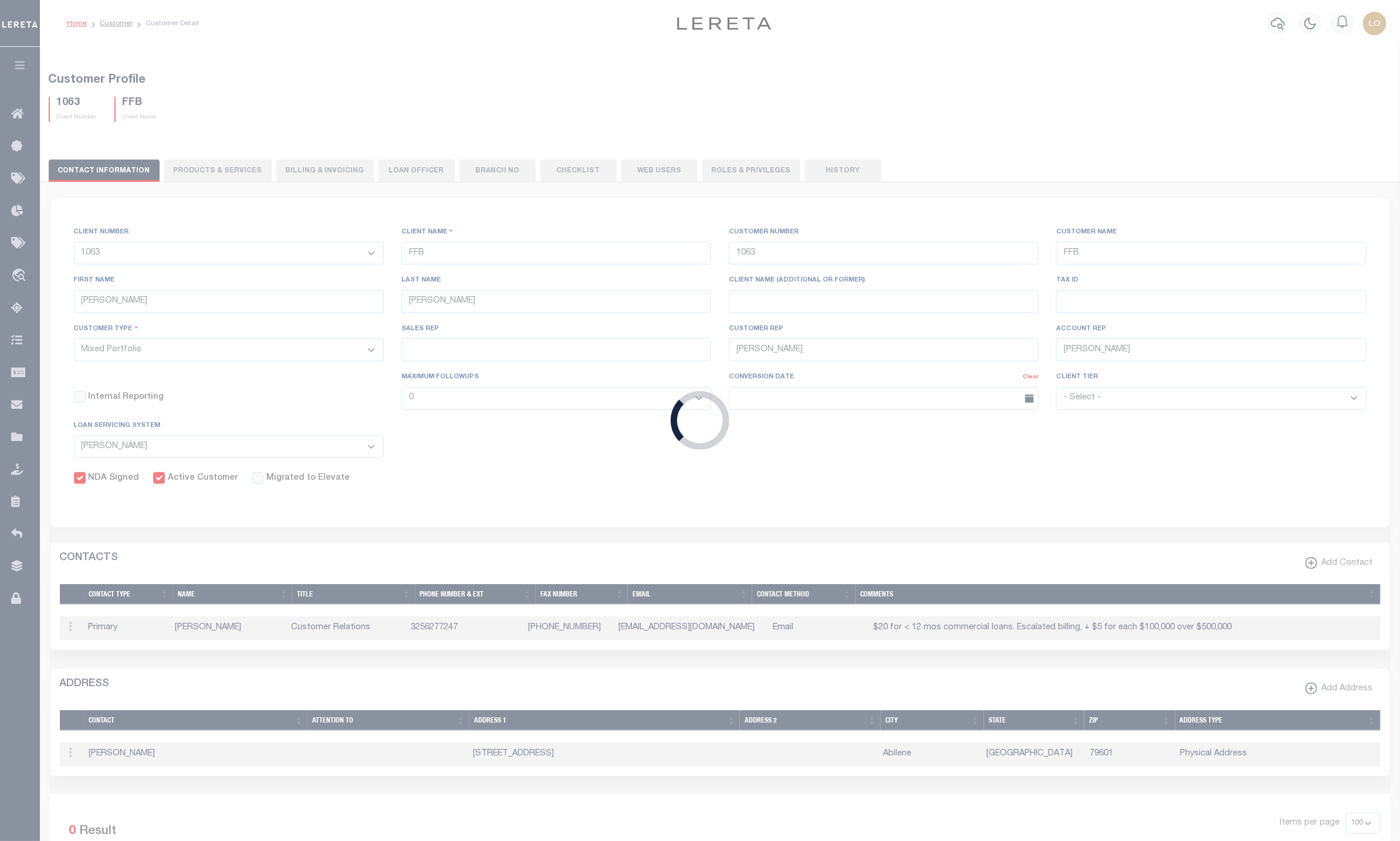
select select "1013"
type input "TBT"
type input "1013"
type input "TBT"
type input "[PERSON_NAME]"
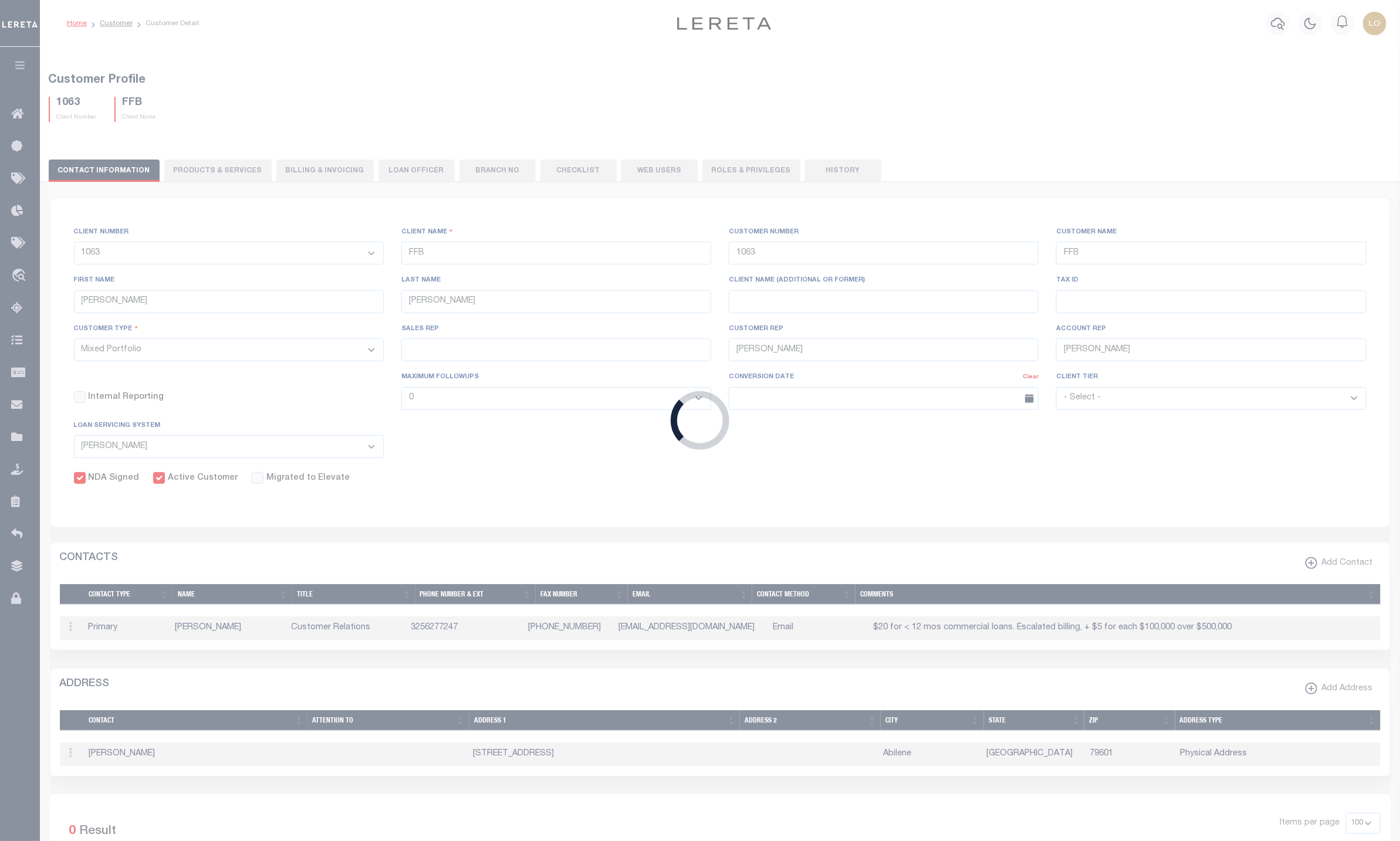
type input "[PERSON_NAME]"
select select
checkbox input "false"
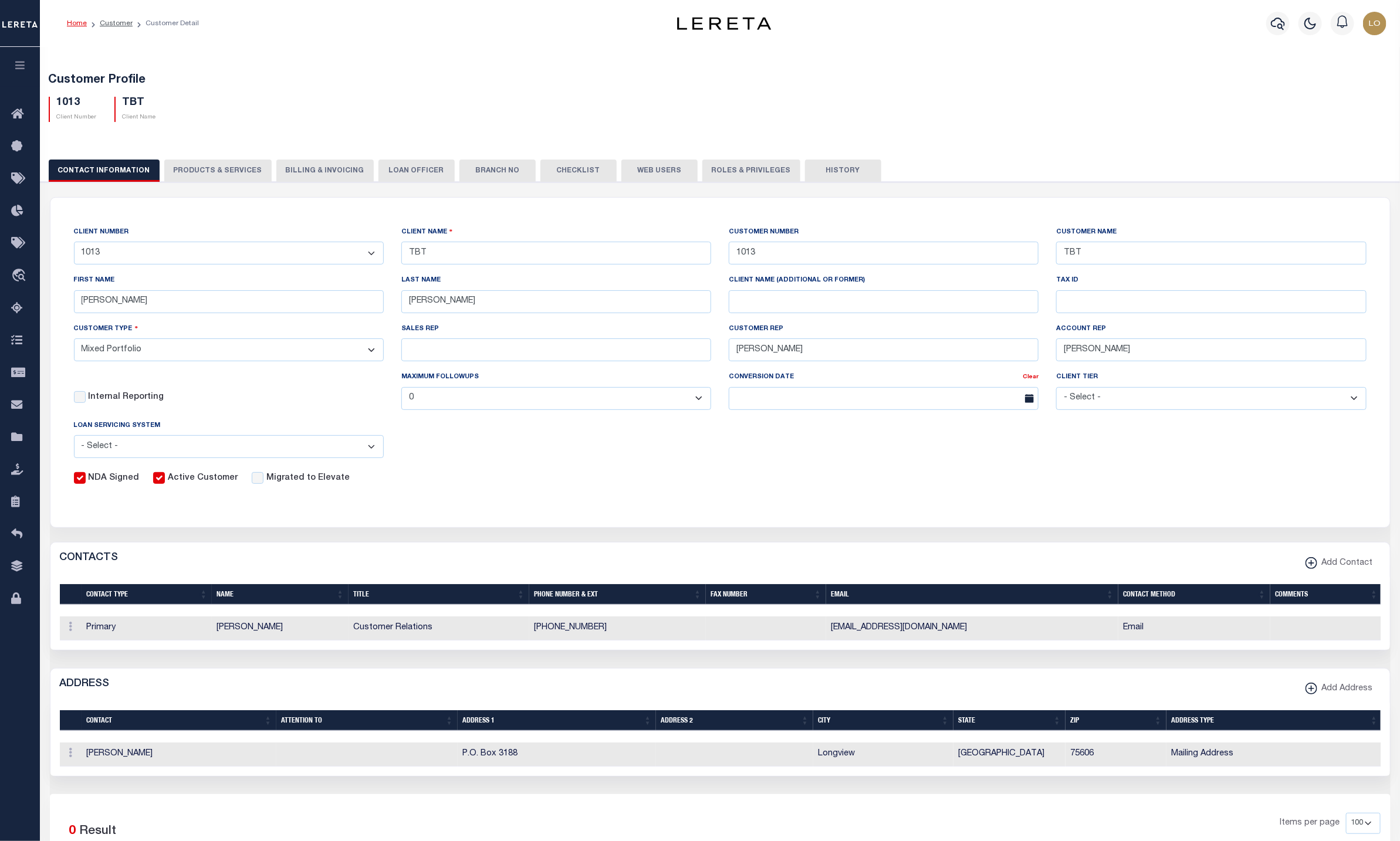
click at [192, 161] on button "PRODUCTS & SERVICES" at bounding box center [218, 171] width 107 height 23
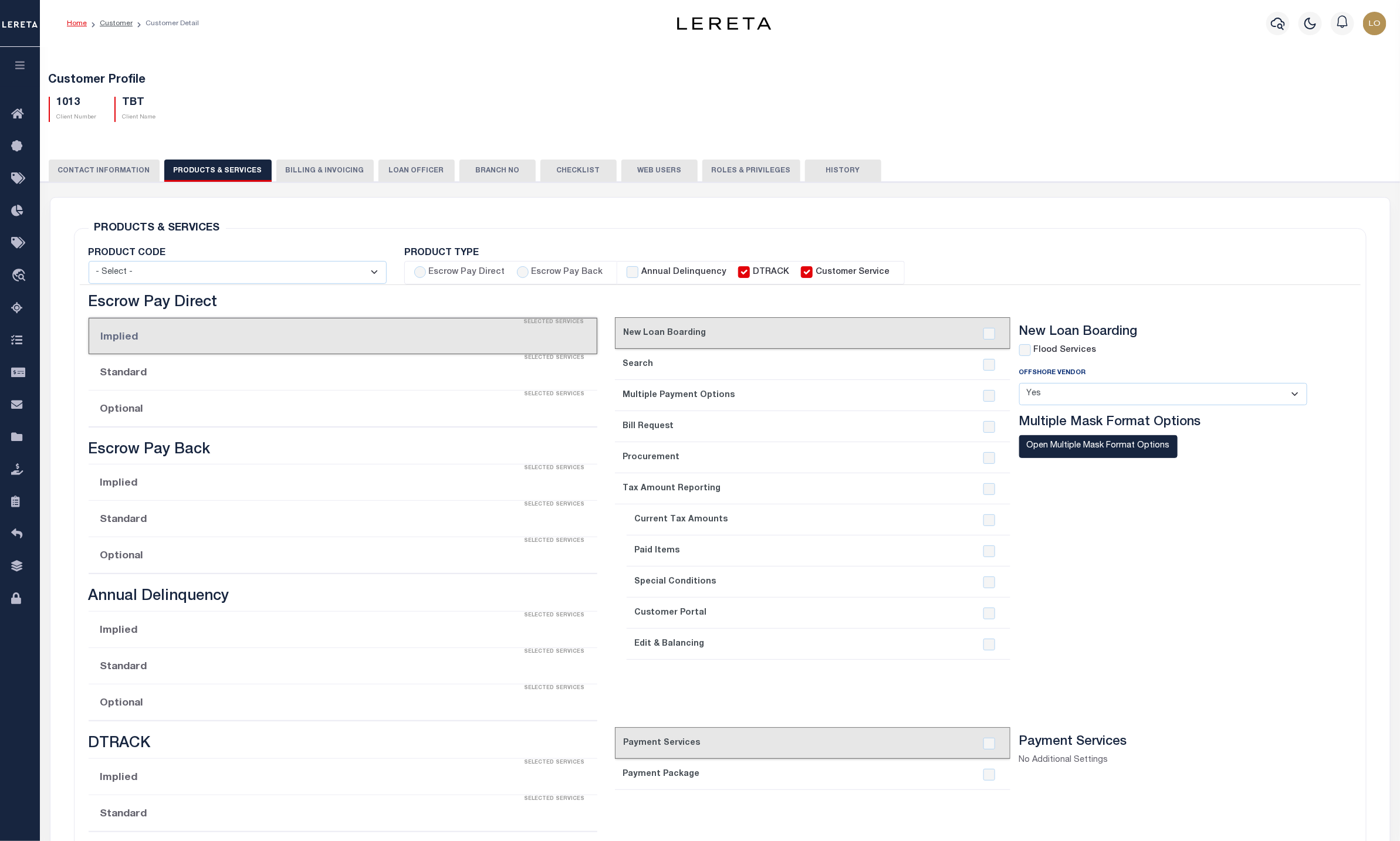
select select "STX"
checkbox input "true"
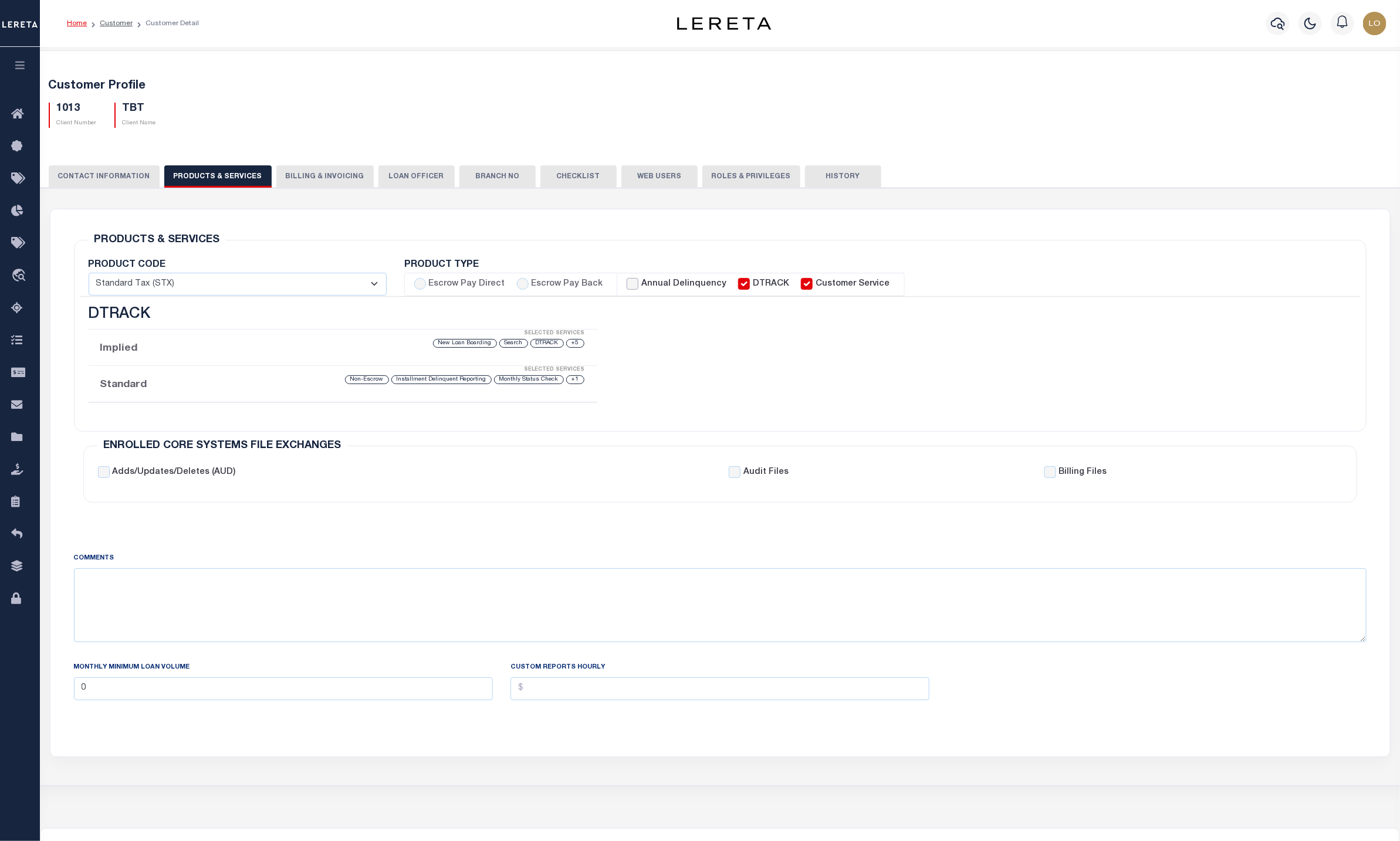
click at [627, 286] on input "Annual Delinquency" at bounding box center [633, 284] width 12 height 12
checkbox input "true"
checkbox input "false"
checkbox input "true"
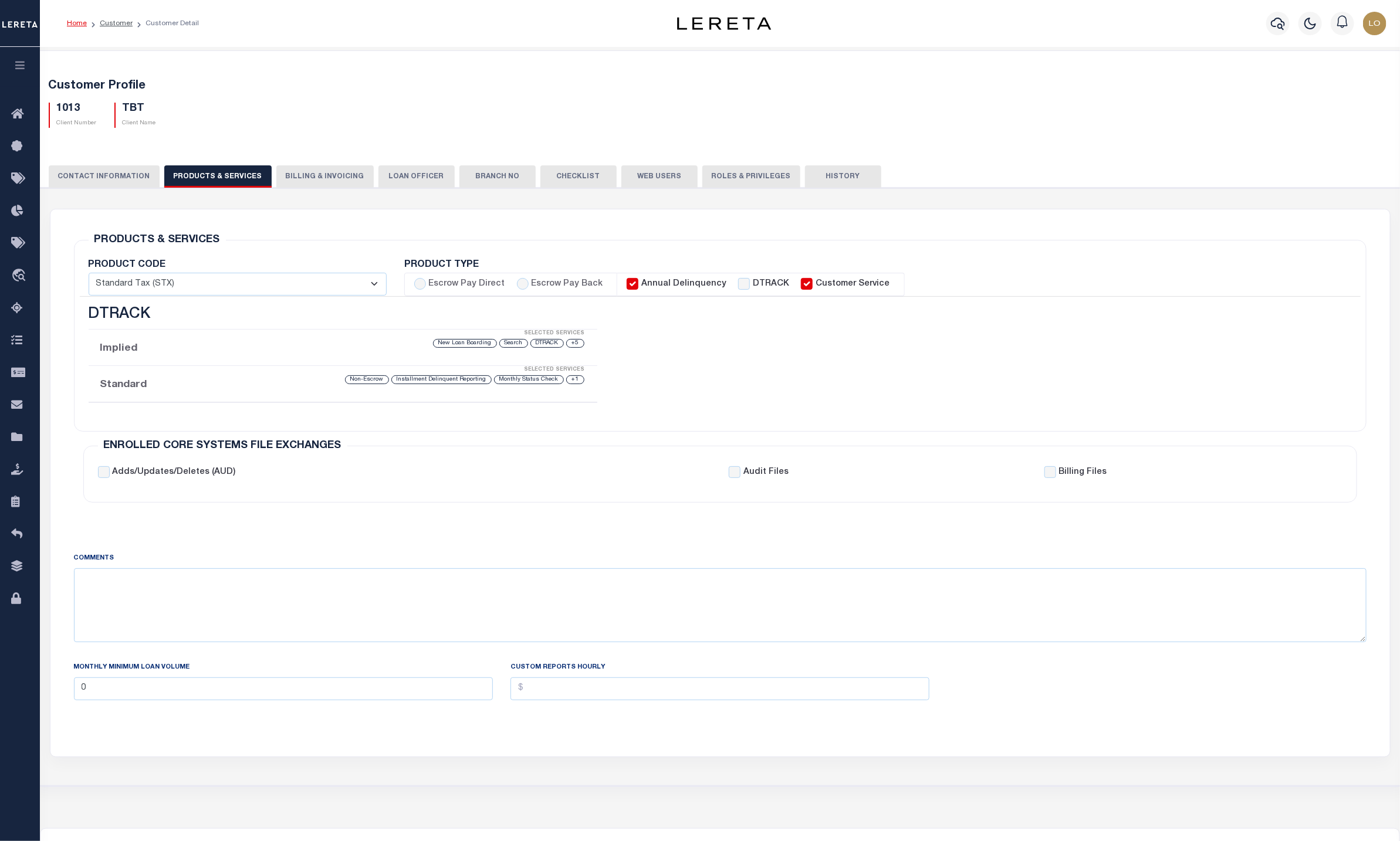
checkbox input "true"
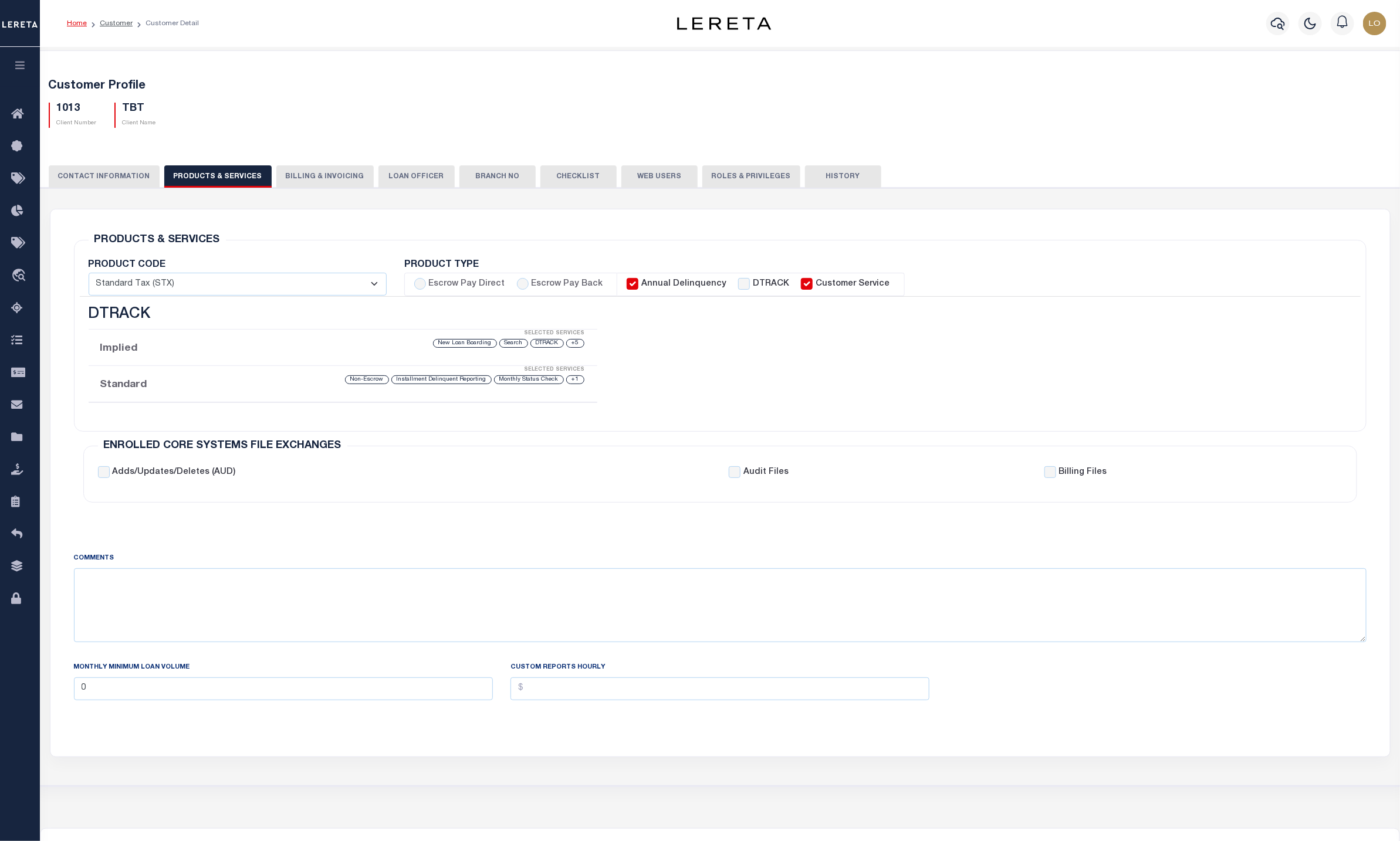
checkbox input "true"
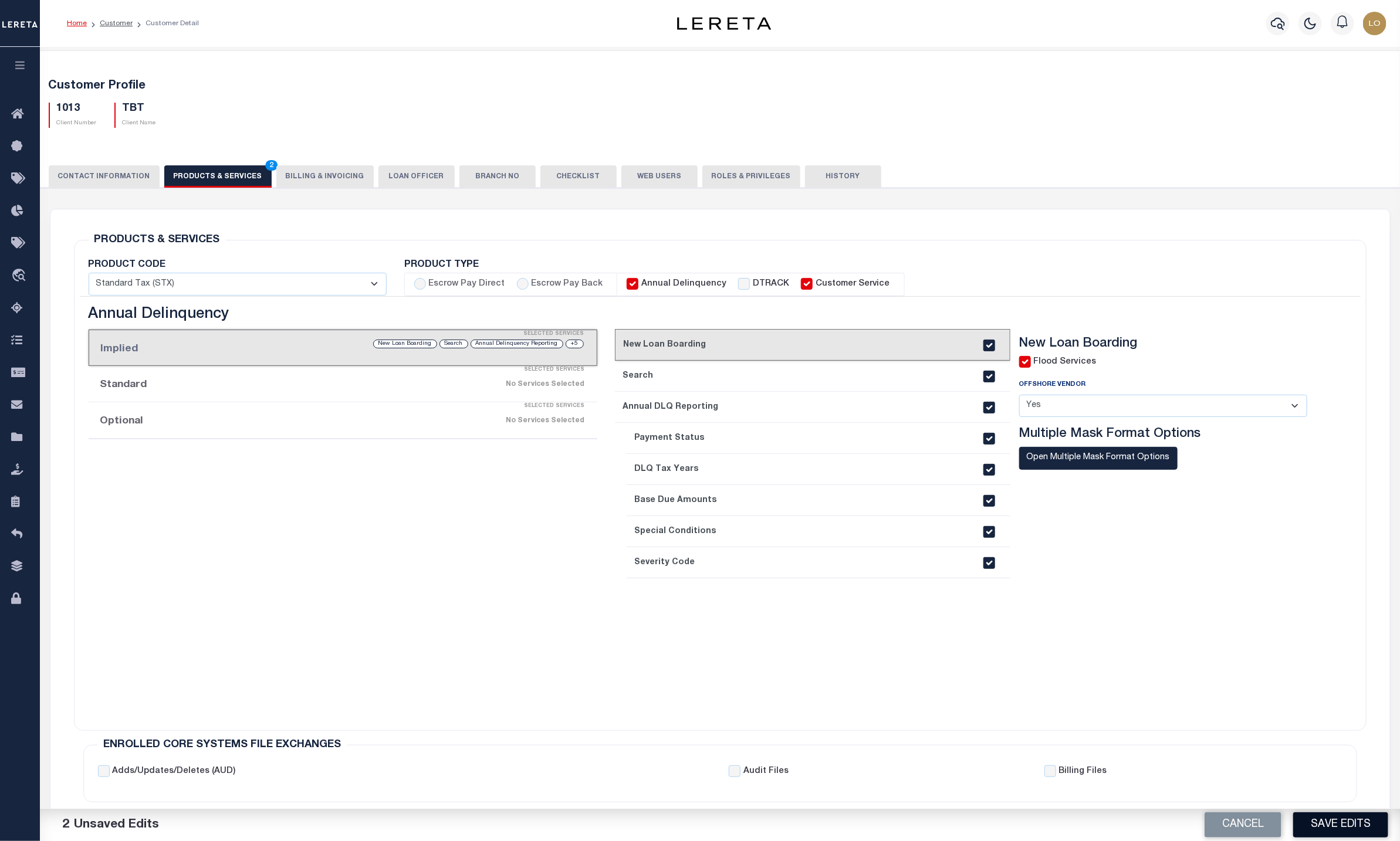
click at [1314, 822] on button "Save Edits" at bounding box center [1341, 824] width 95 height 25
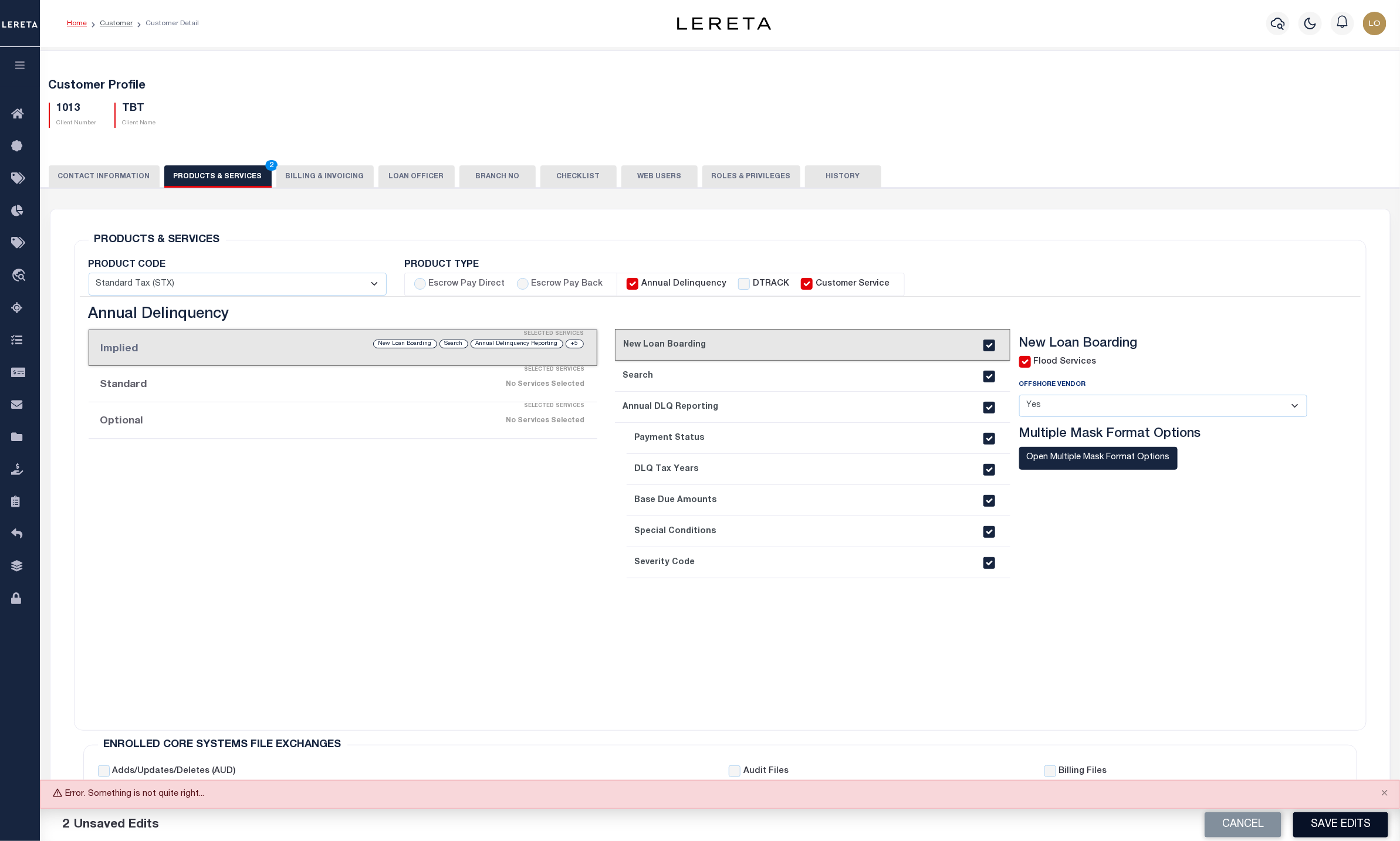
click at [1341, 818] on button "Save Edits" at bounding box center [1341, 824] width 95 height 25
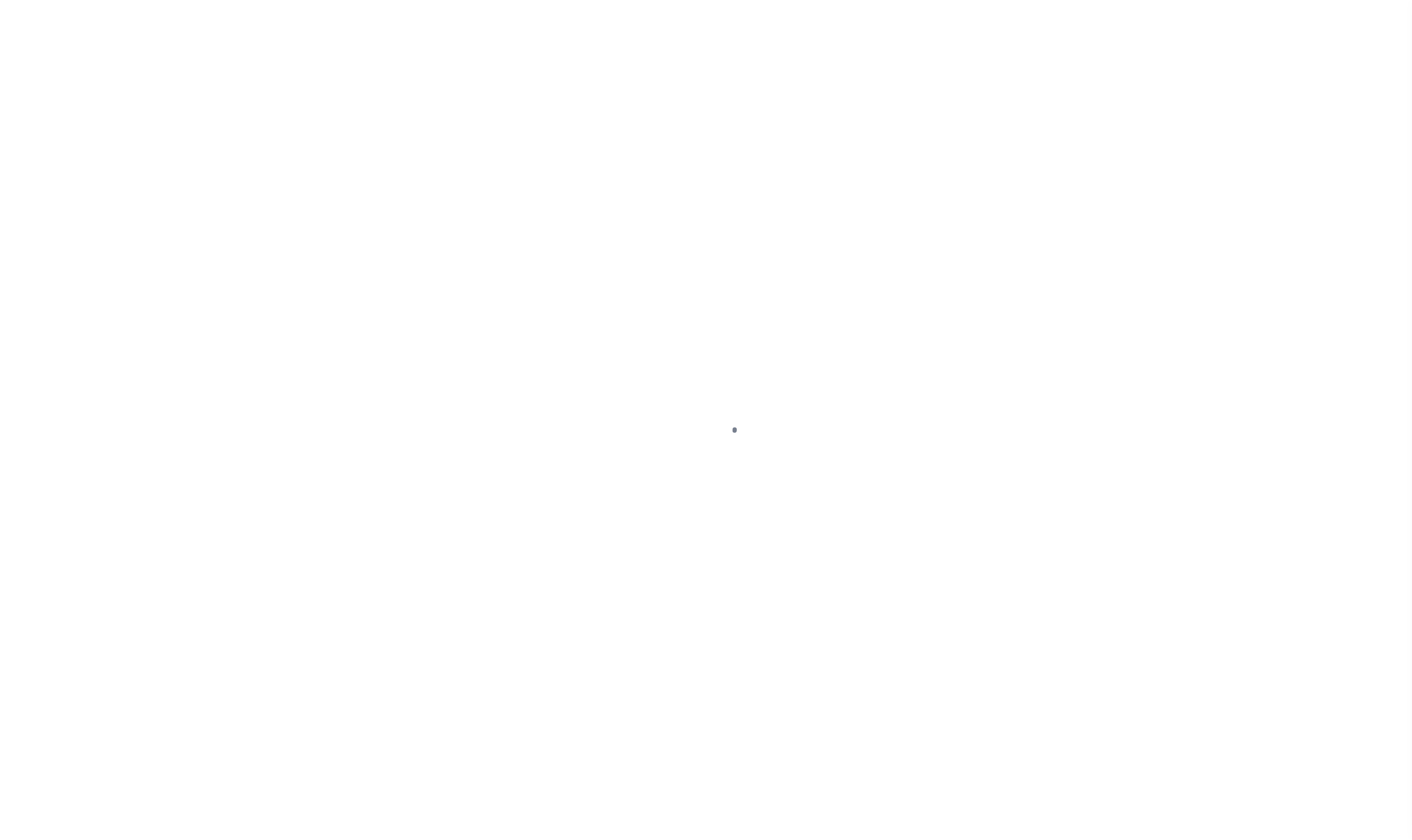
select select
type input "TBT"
type input "1013"
type input "TBT"
type input "[PERSON_NAME]"
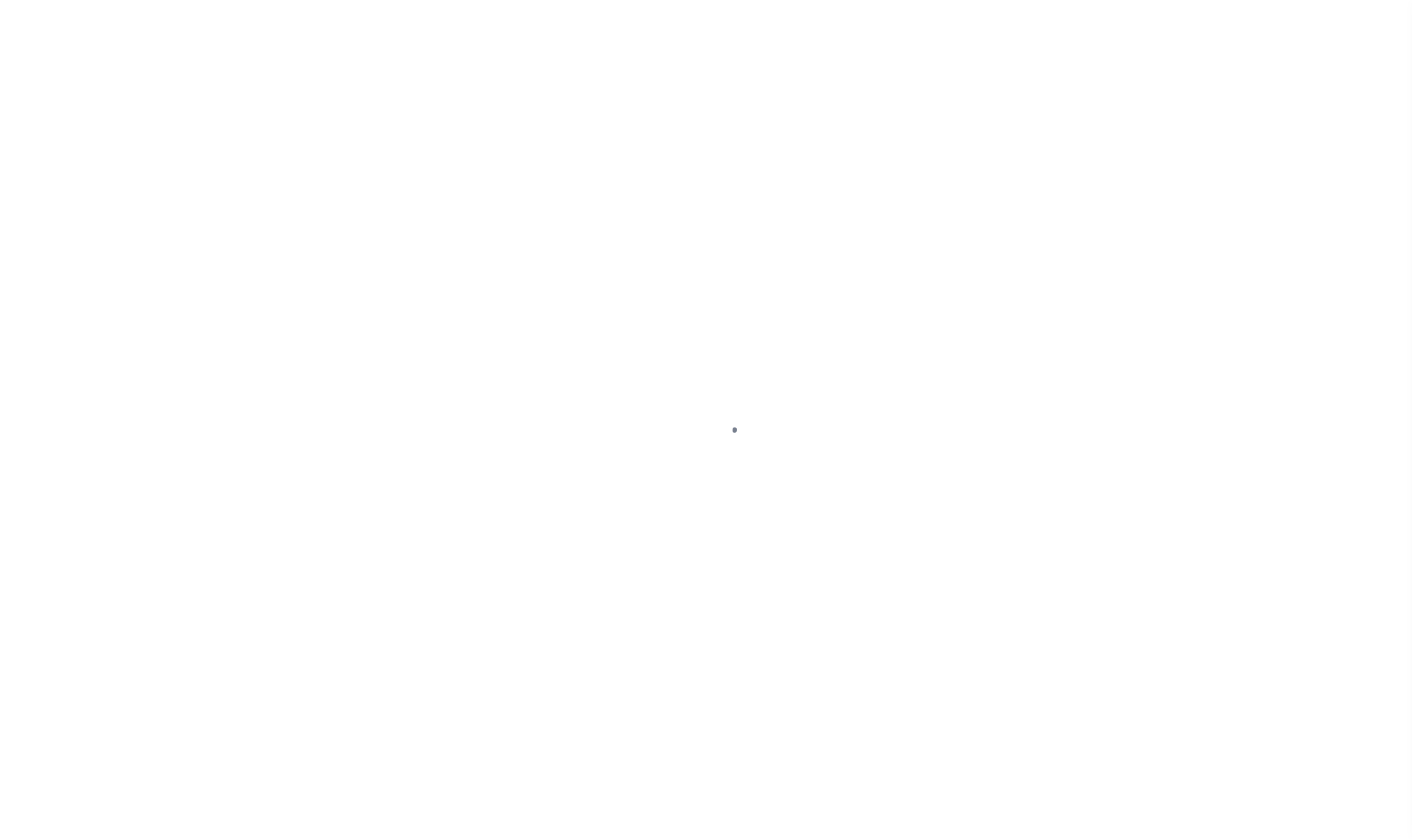
type input "[PERSON_NAME]"
select select "Mixed Portfolio"
type input "[PERSON_NAME]"
checkbox input "true"
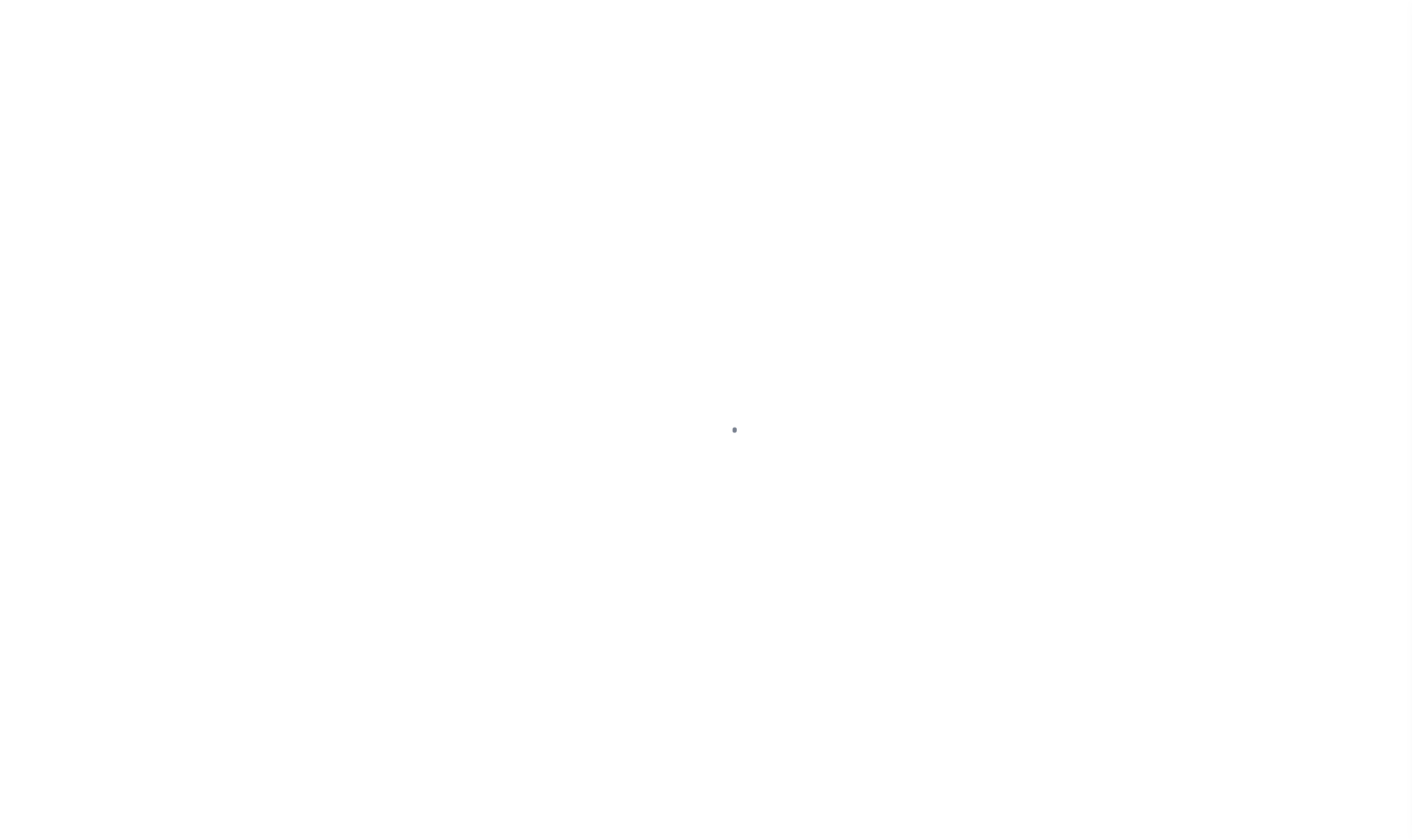
checkbox input "true"
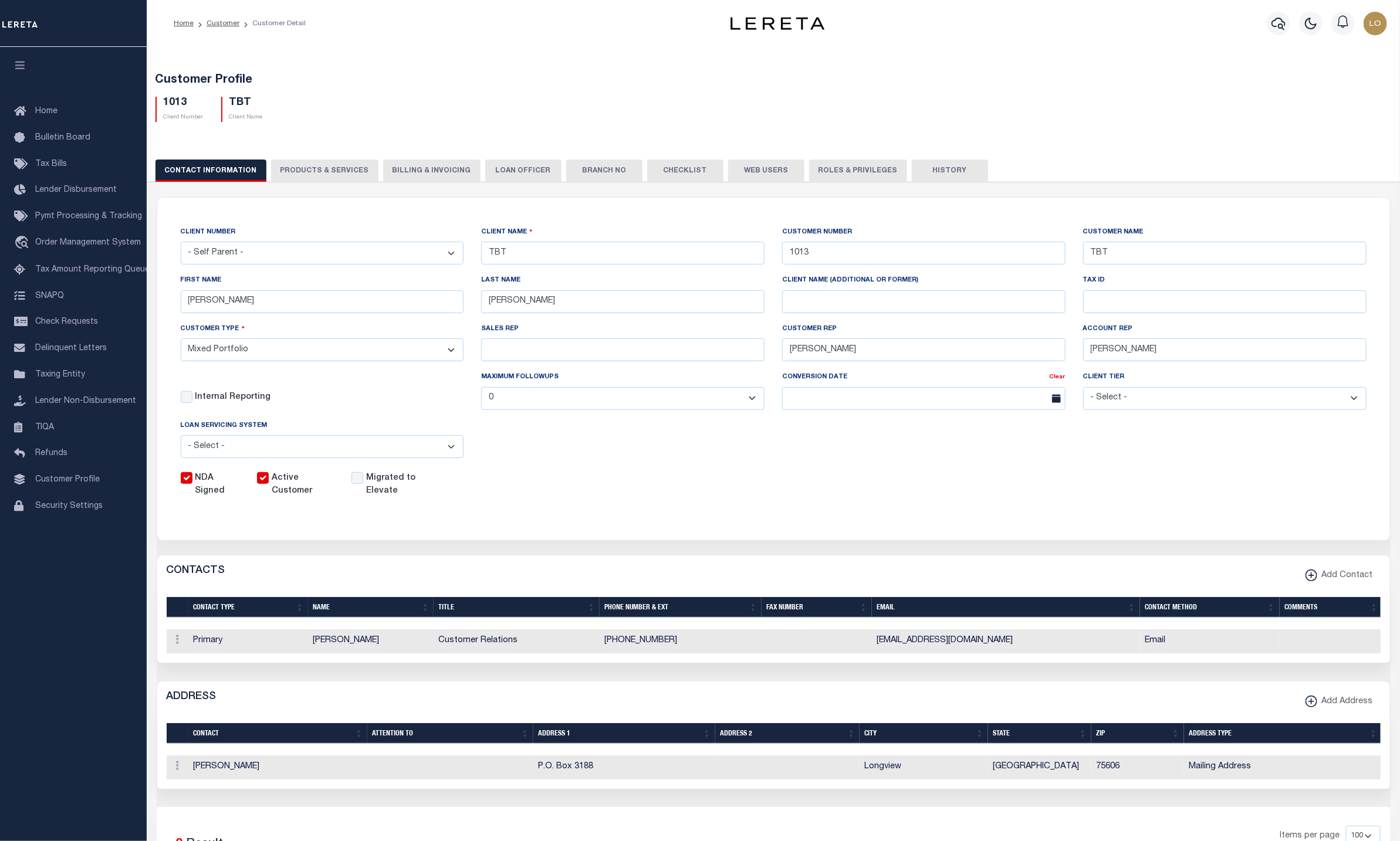
click at [321, 161] on button "PRODUCTS & SERVICES" at bounding box center [324, 171] width 107 height 23
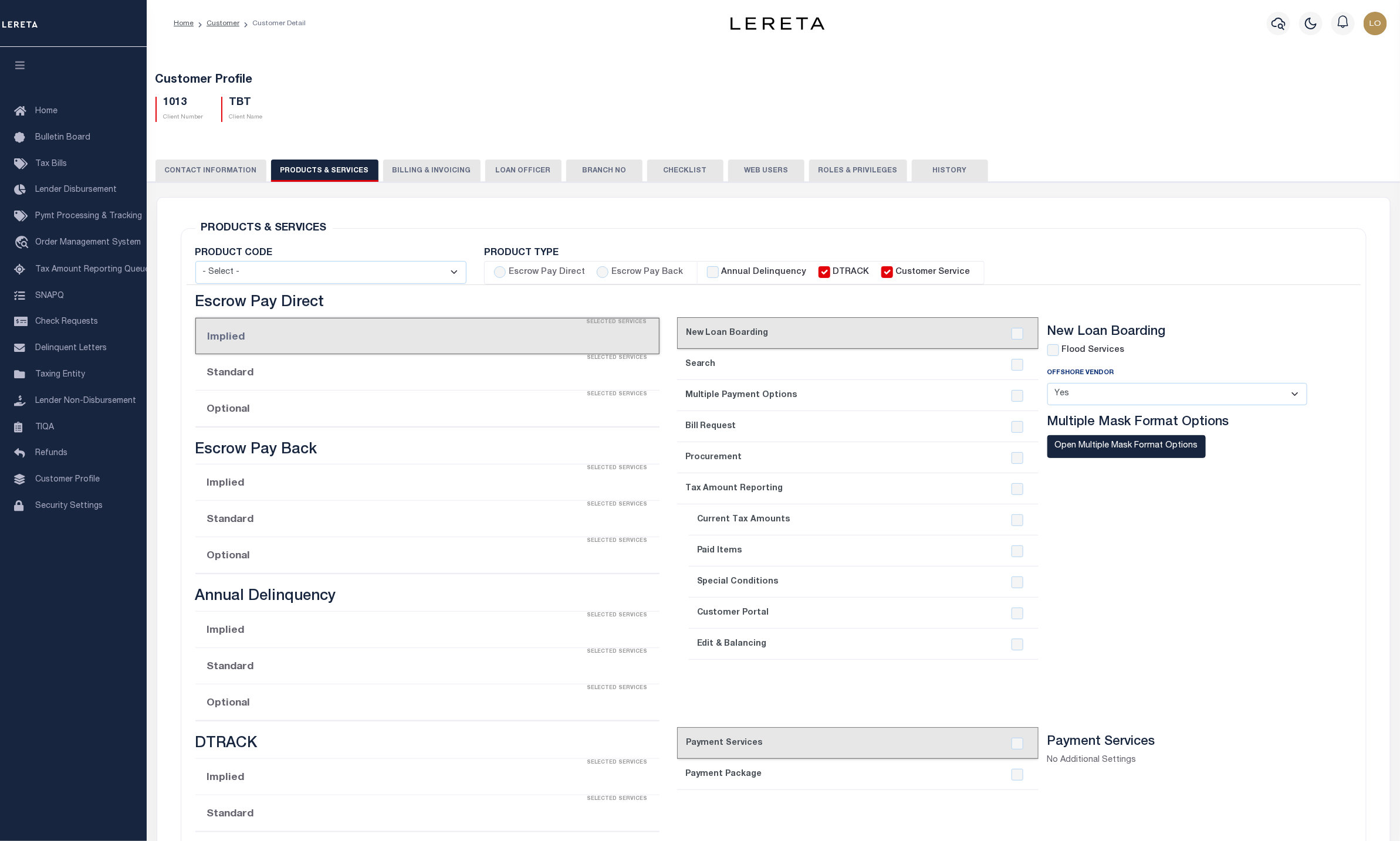
select select "STX"
checkbox input "true"
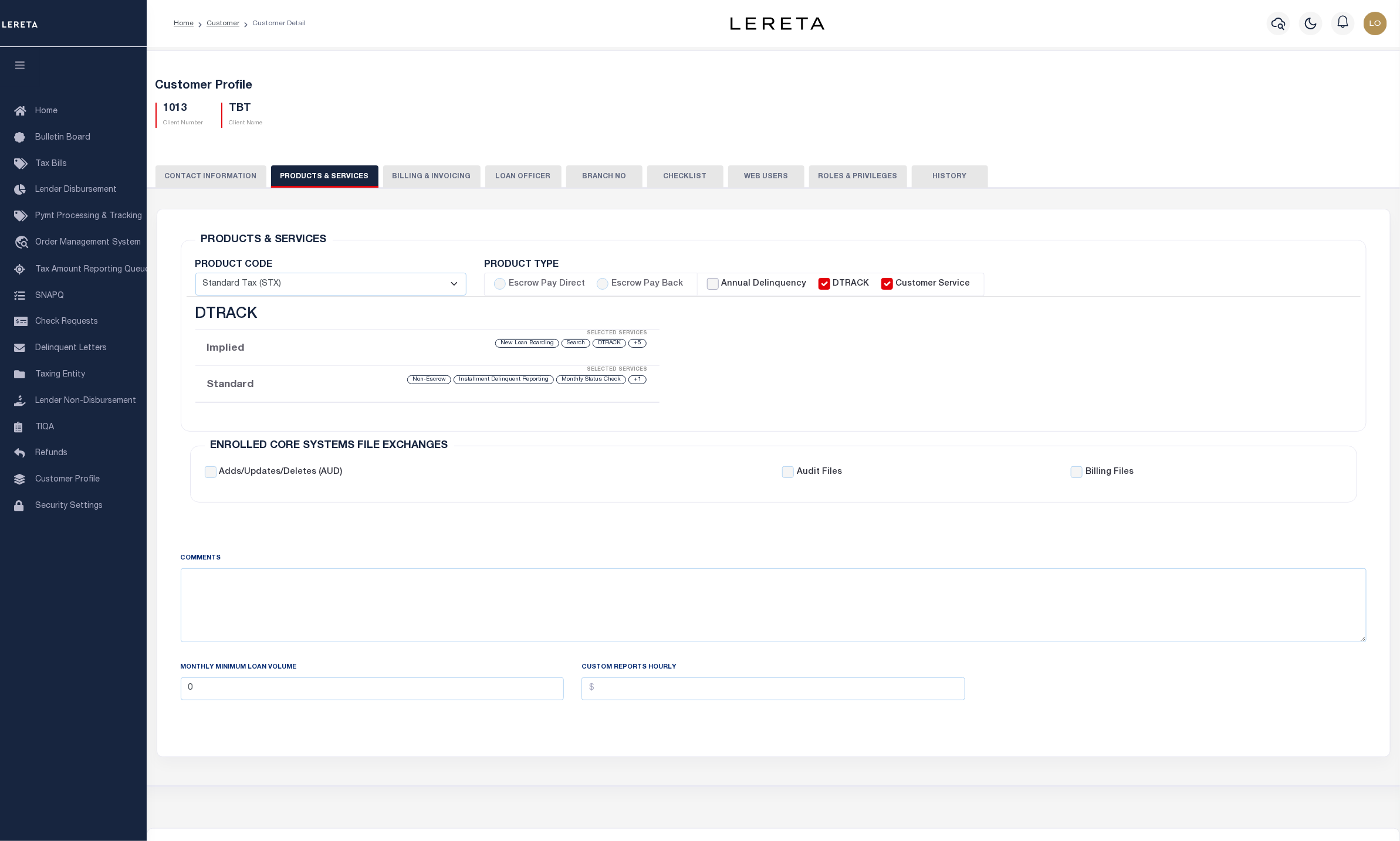
click at [708, 280] on input "Annual Delinquency" at bounding box center [712, 284] width 12 height 12
checkbox input "true"
checkbox input "false"
checkbox input "true"
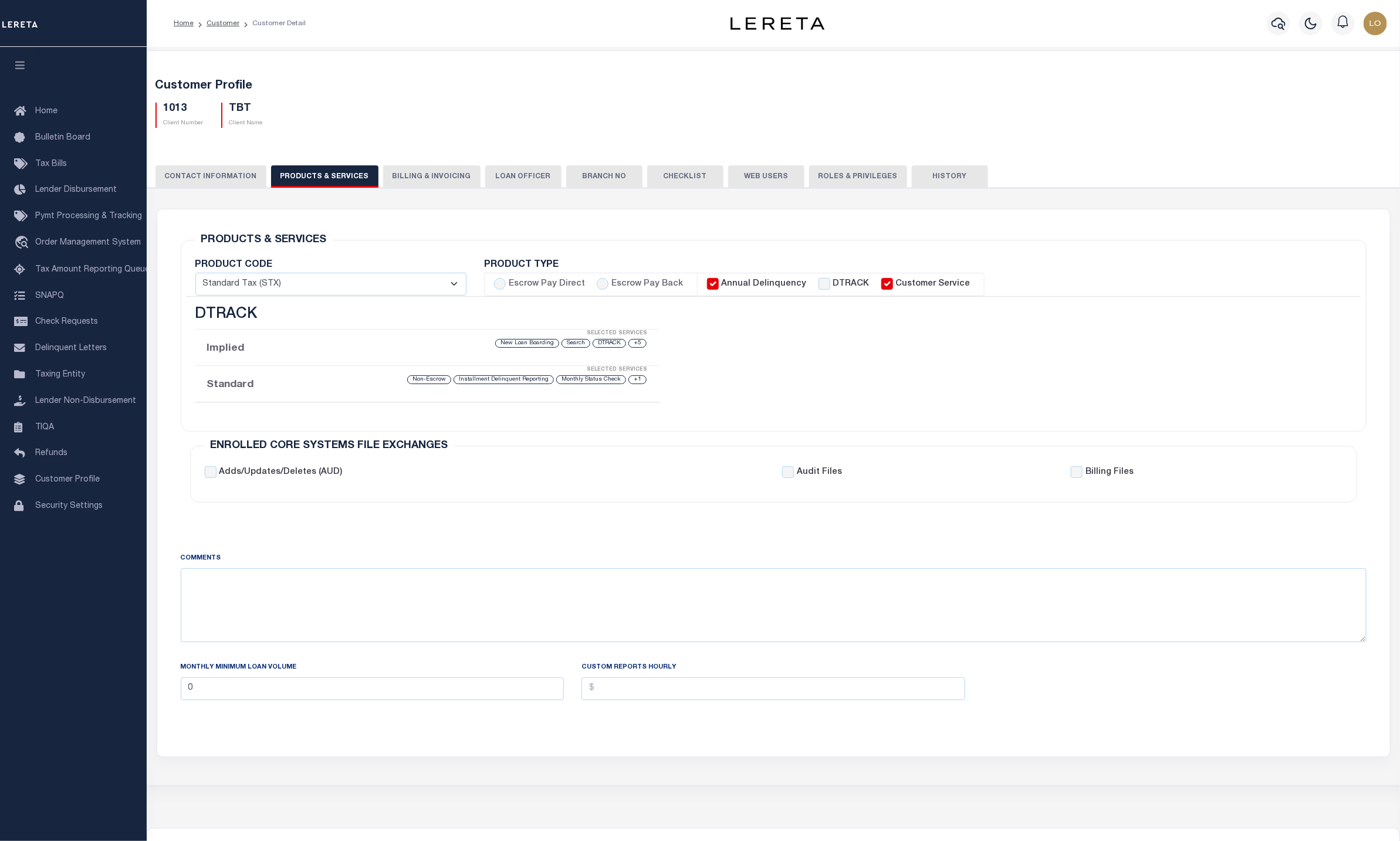
checkbox input "true"
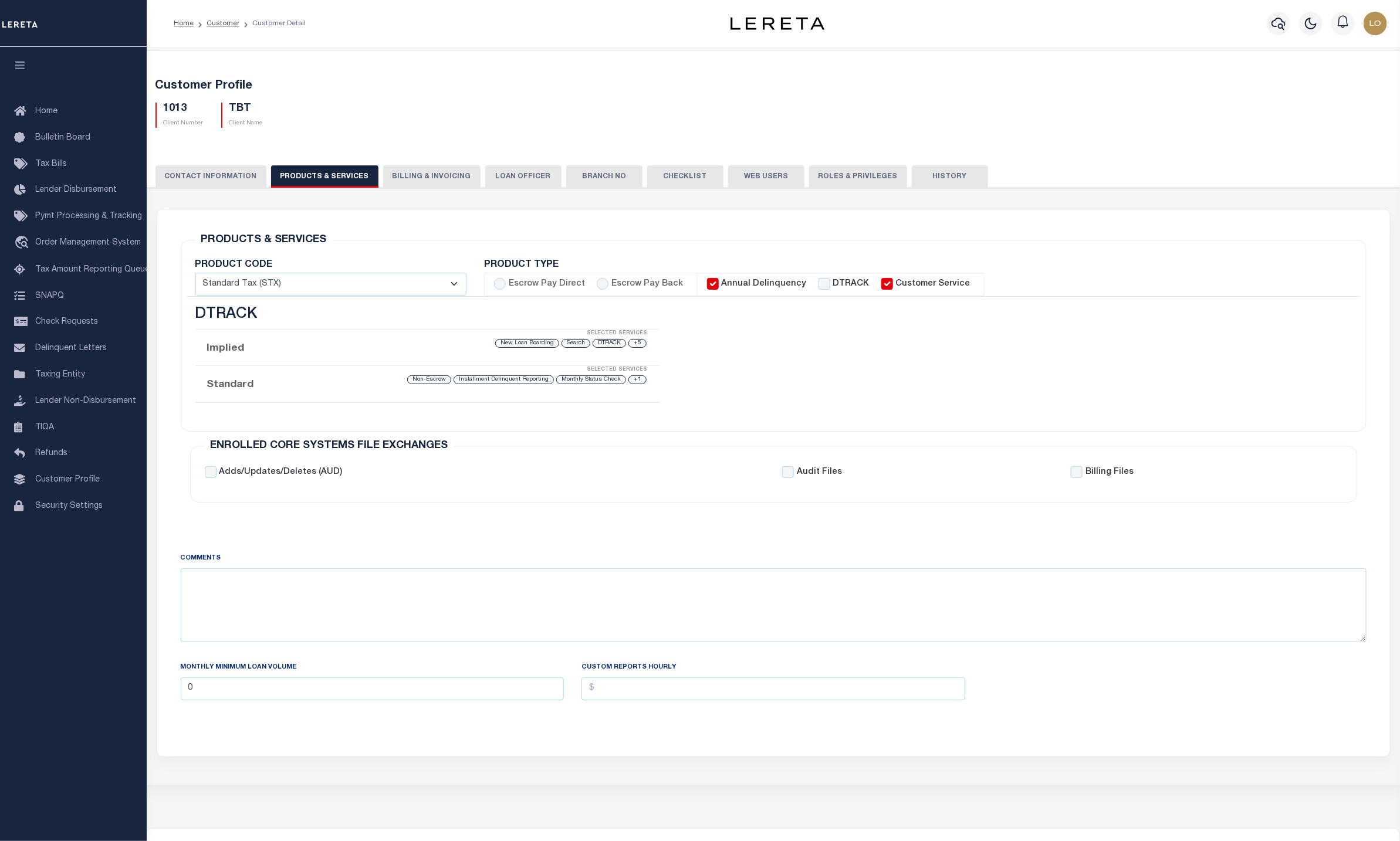
checkbox input "true"
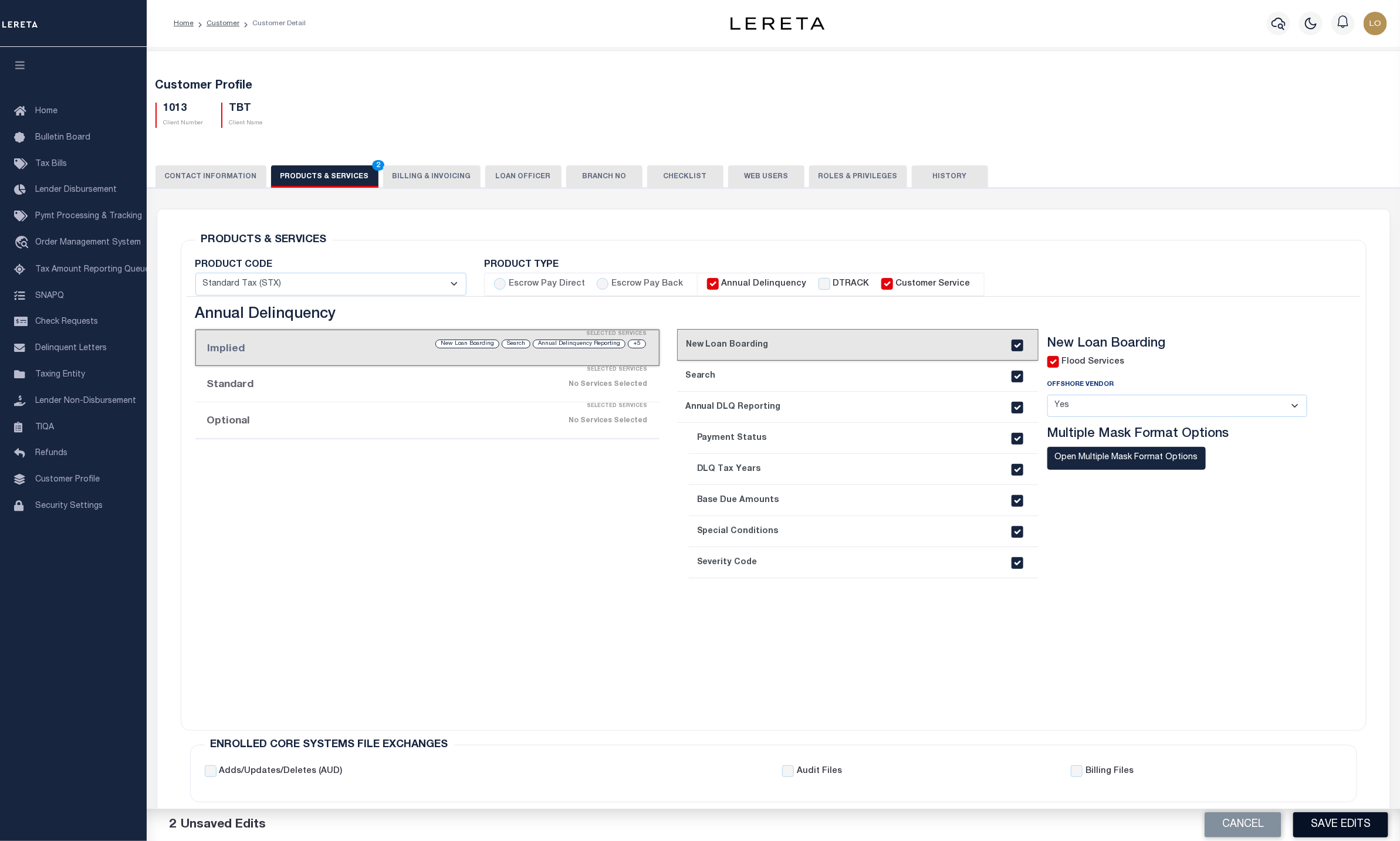
click at [1331, 820] on button "Save Edits" at bounding box center [1341, 824] width 95 height 25
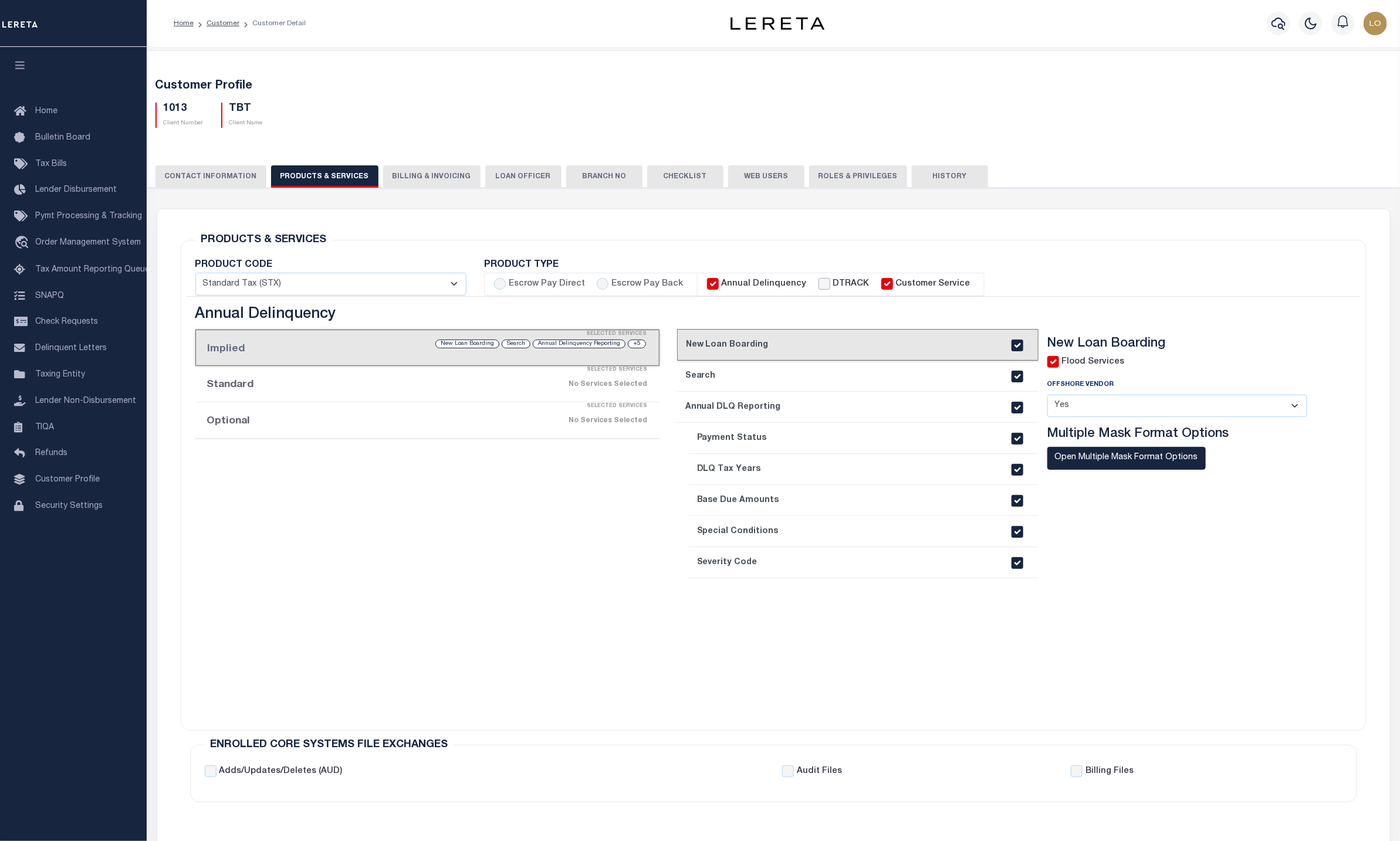
click at [819, 287] on input "DTRACK" at bounding box center [825, 284] width 12 height 12
checkbox input "true"
checkbox input "false"
checkbox input "true"
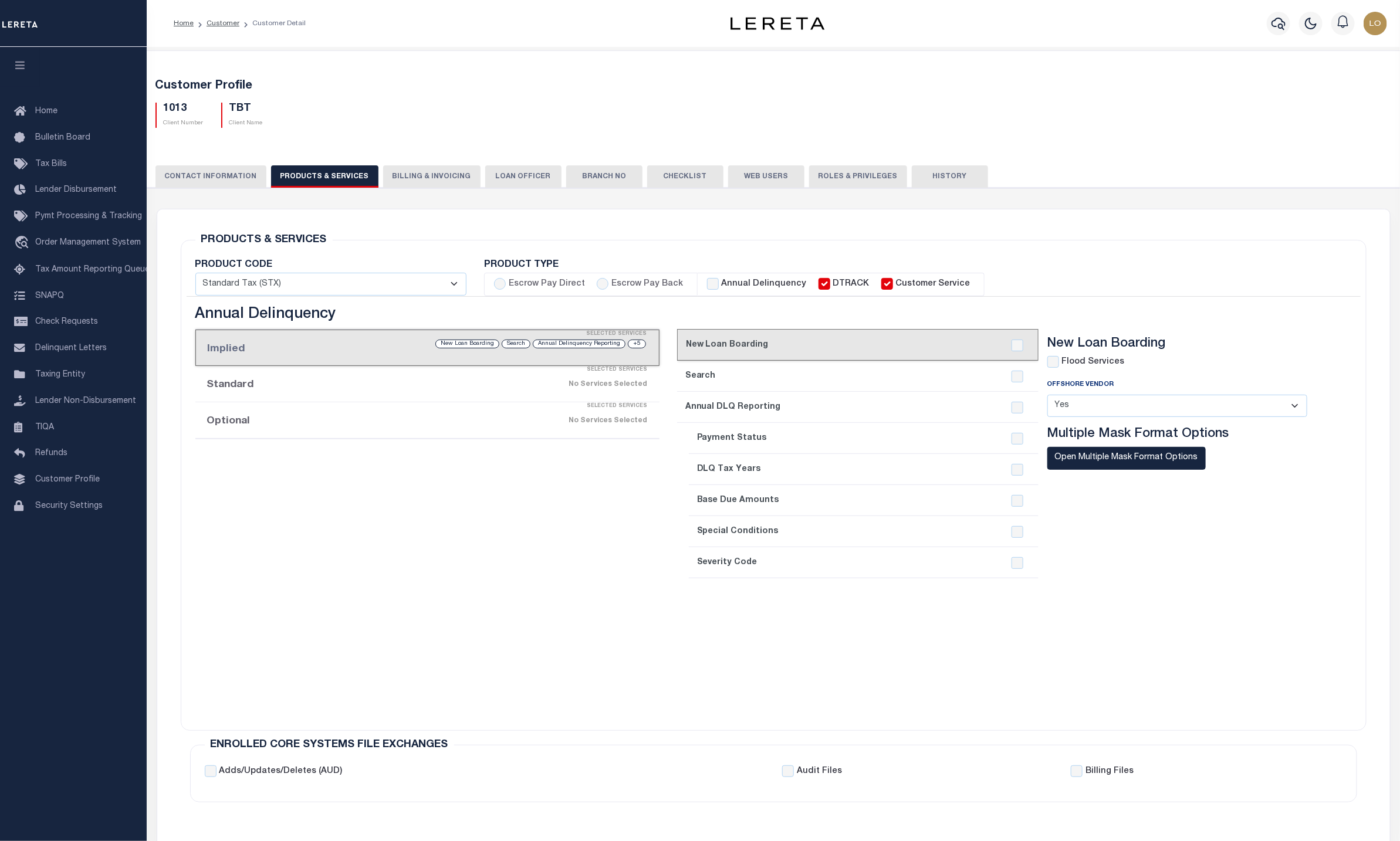
checkbox input "true"
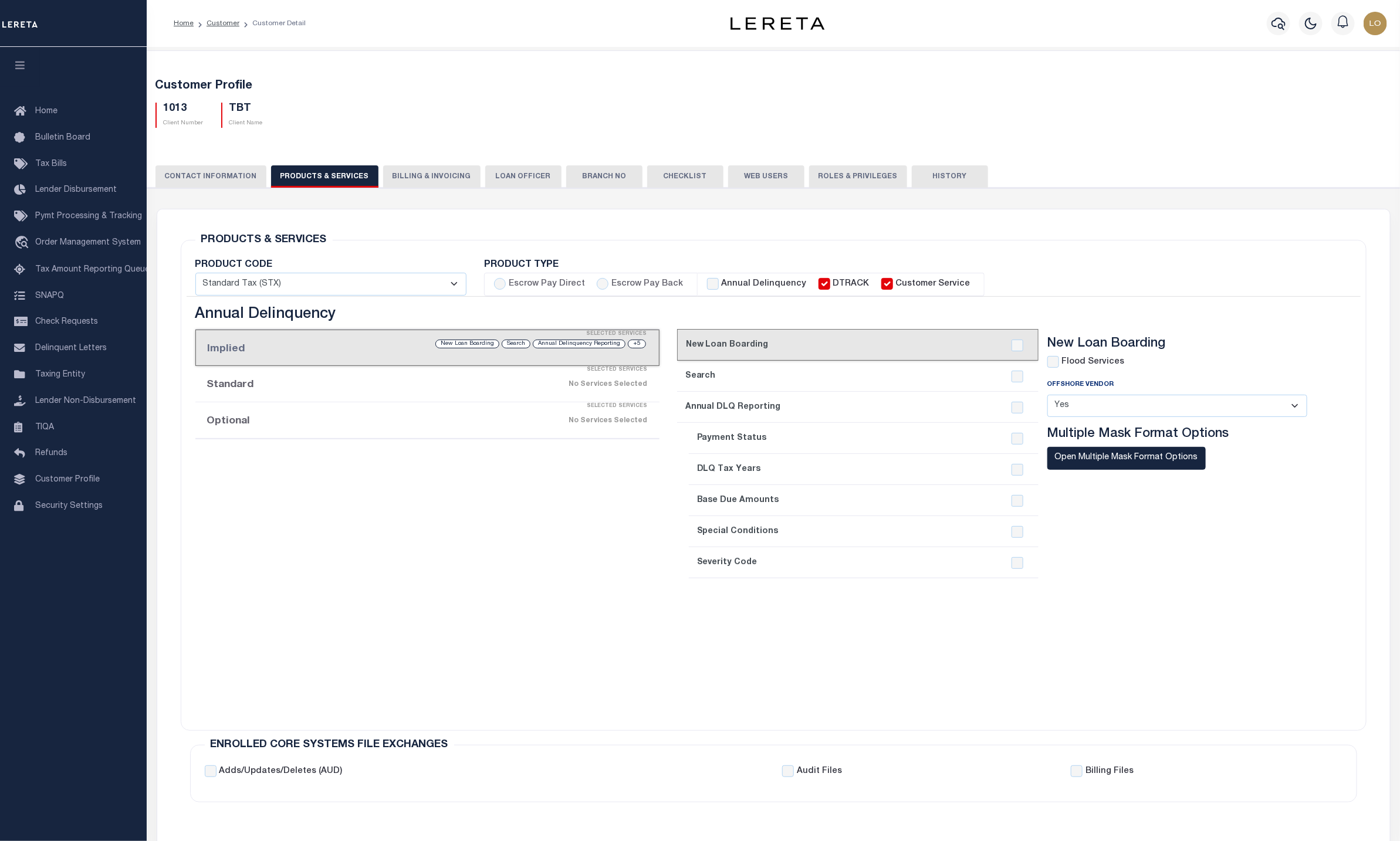
checkbox input "true"
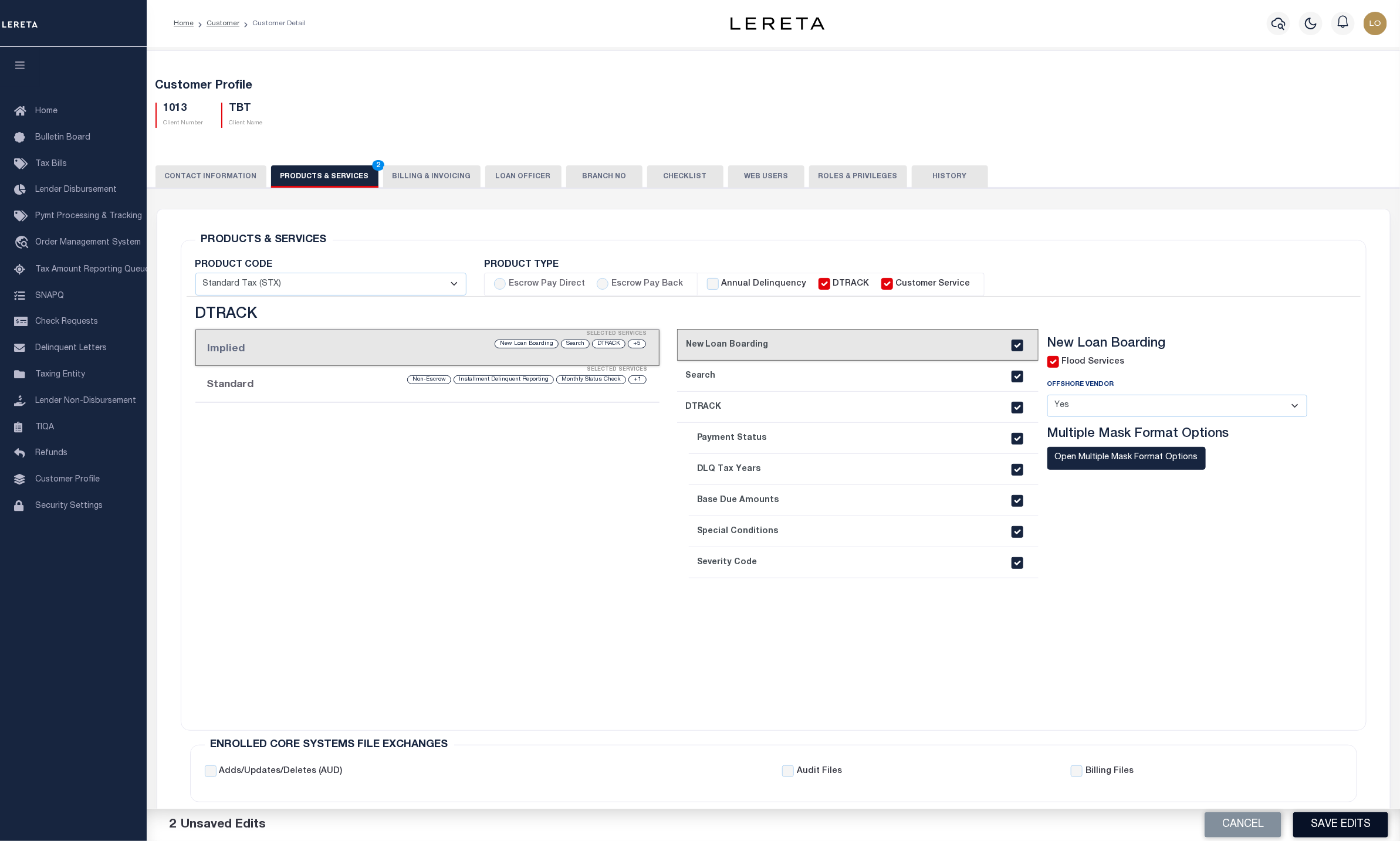
click at [1333, 821] on button "Save Edits" at bounding box center [1341, 824] width 95 height 25
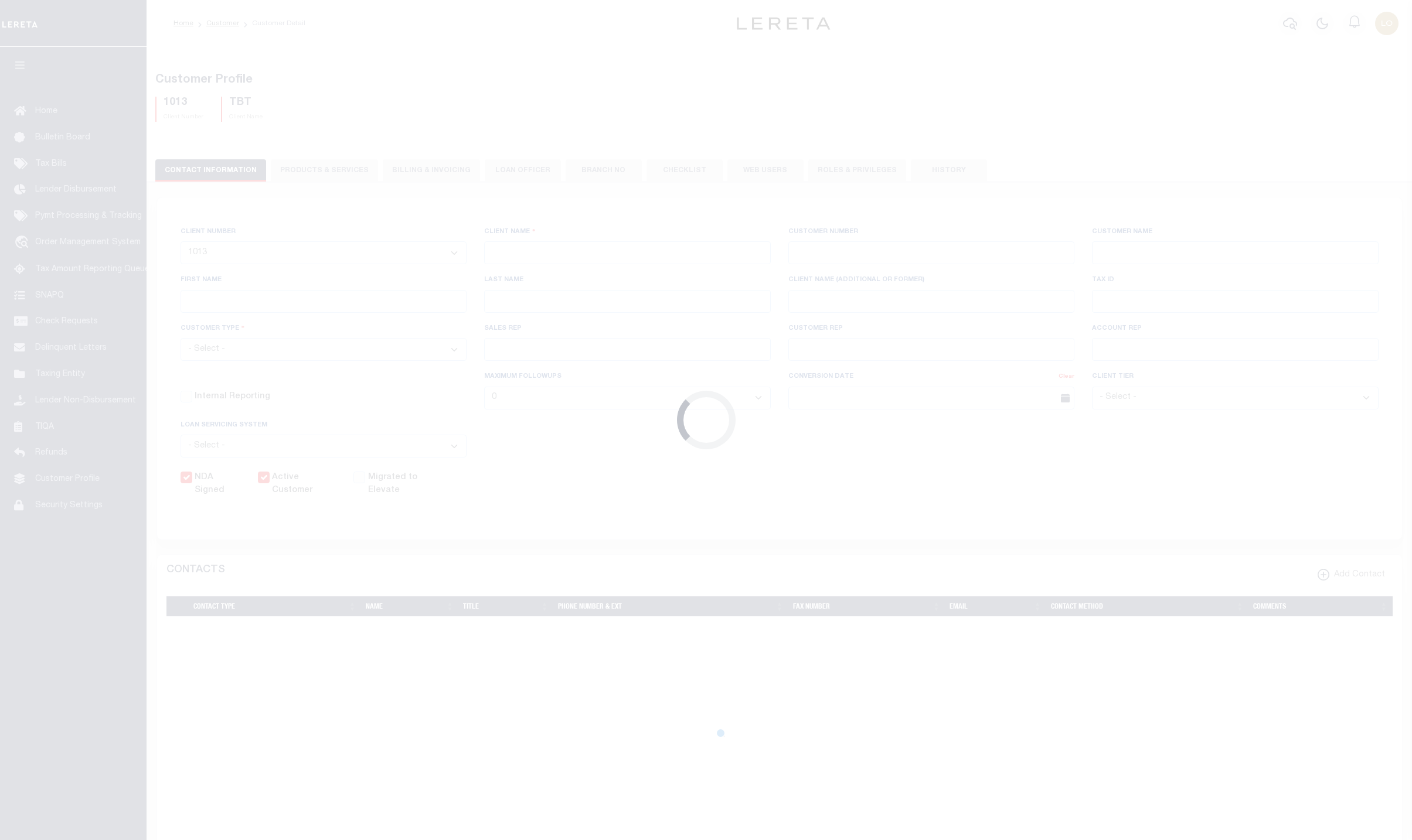
select select
type input "TBT"
type input "1013"
type input "TBT"
type input "[PERSON_NAME]"
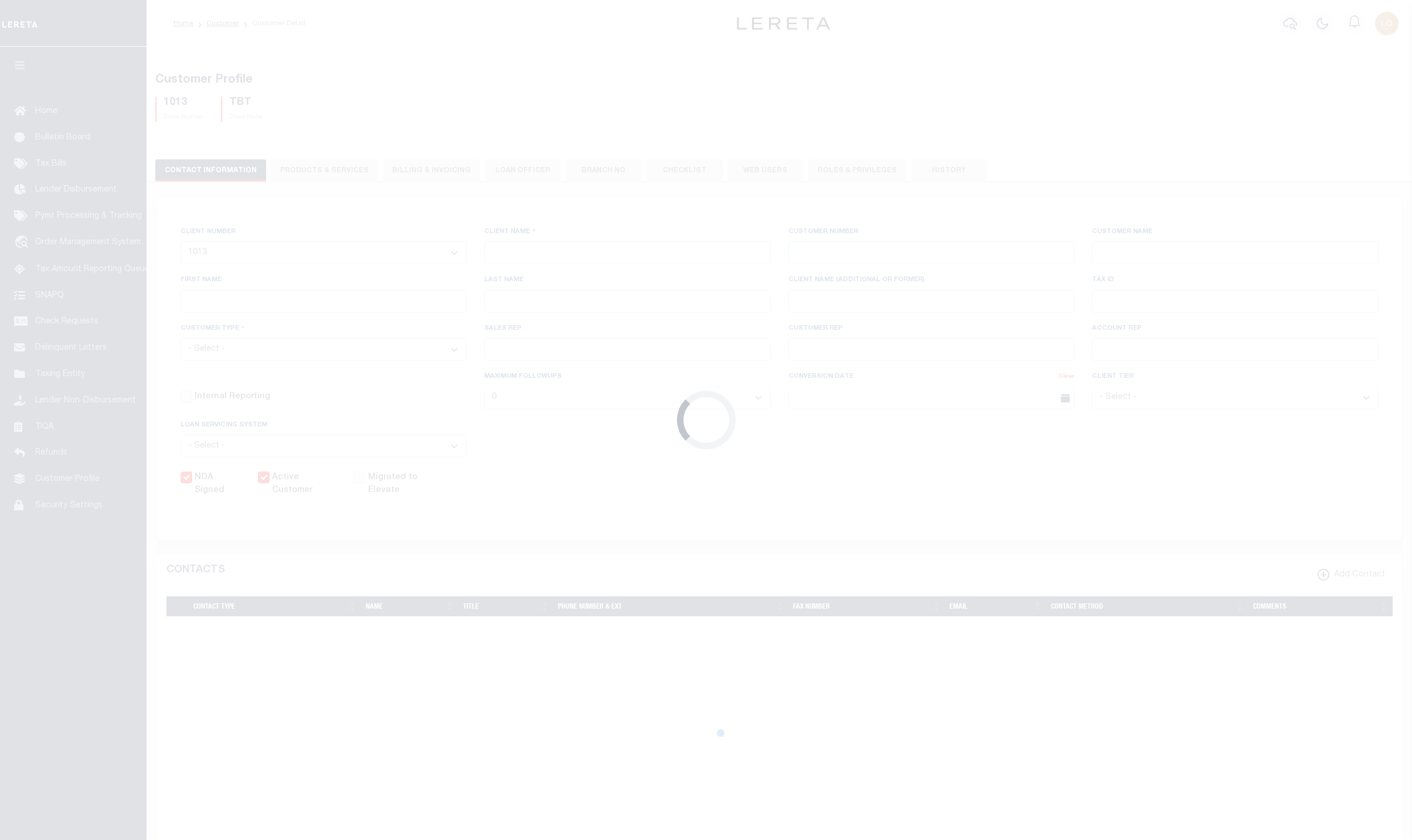
type input "[PERSON_NAME]"
select select "Mixed Portfolio"
type input "[PERSON_NAME]"
checkbox input "true"
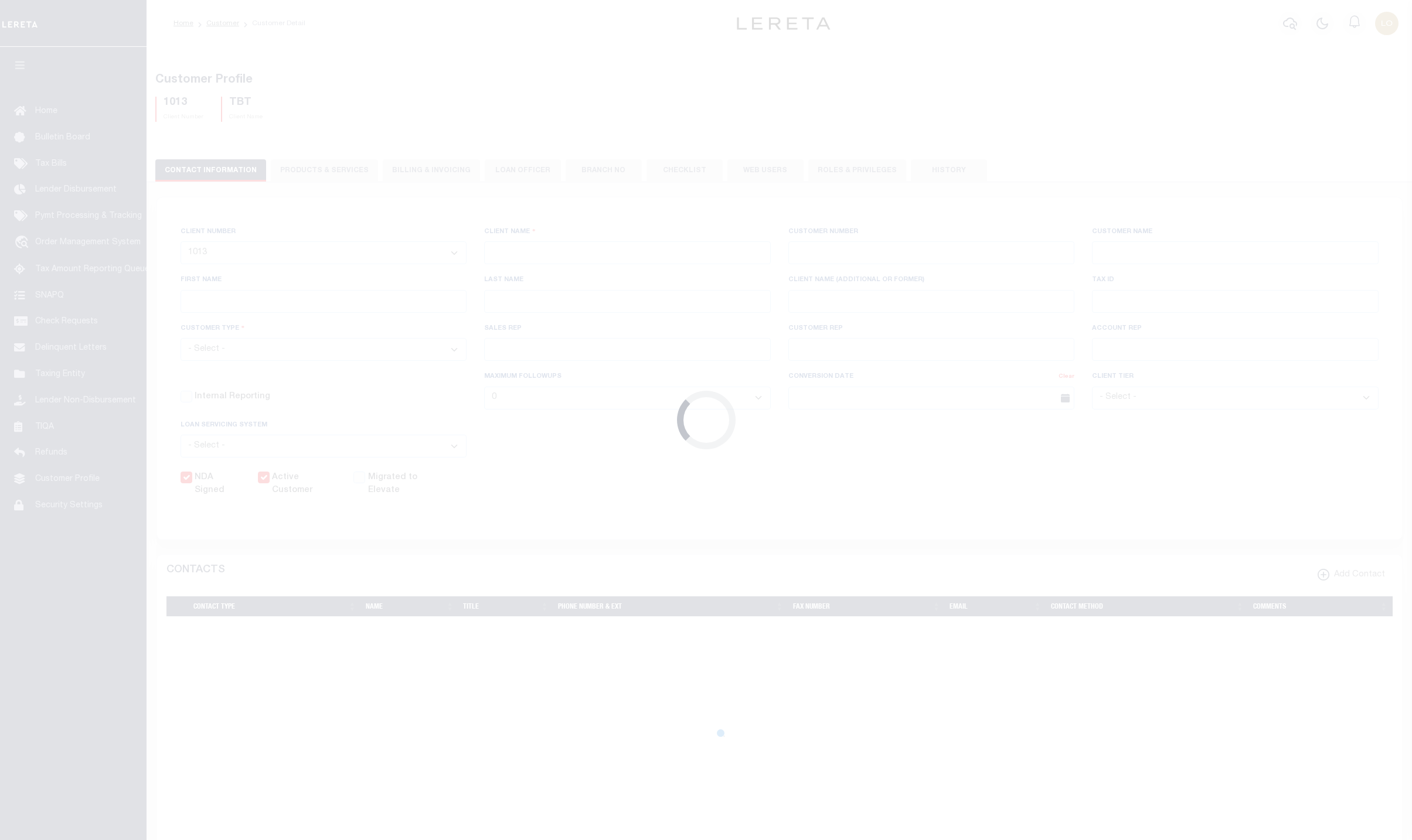
checkbox input "true"
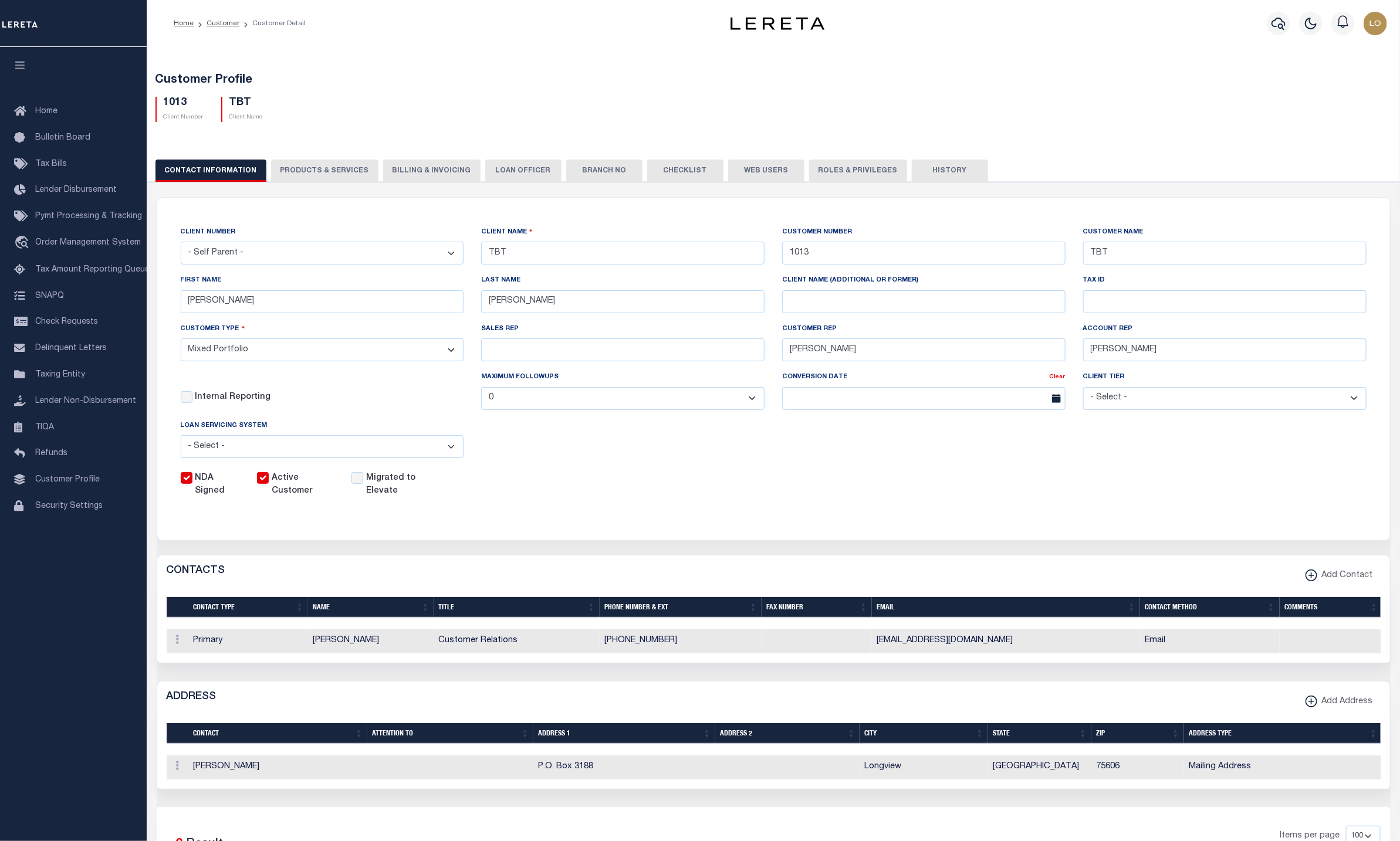
click at [318, 701] on div "ADDRESS Add Address" at bounding box center [774, 698] width 1233 height 32
click at [289, 169] on button "PRODUCTS & SERVICES" at bounding box center [324, 171] width 107 height 23
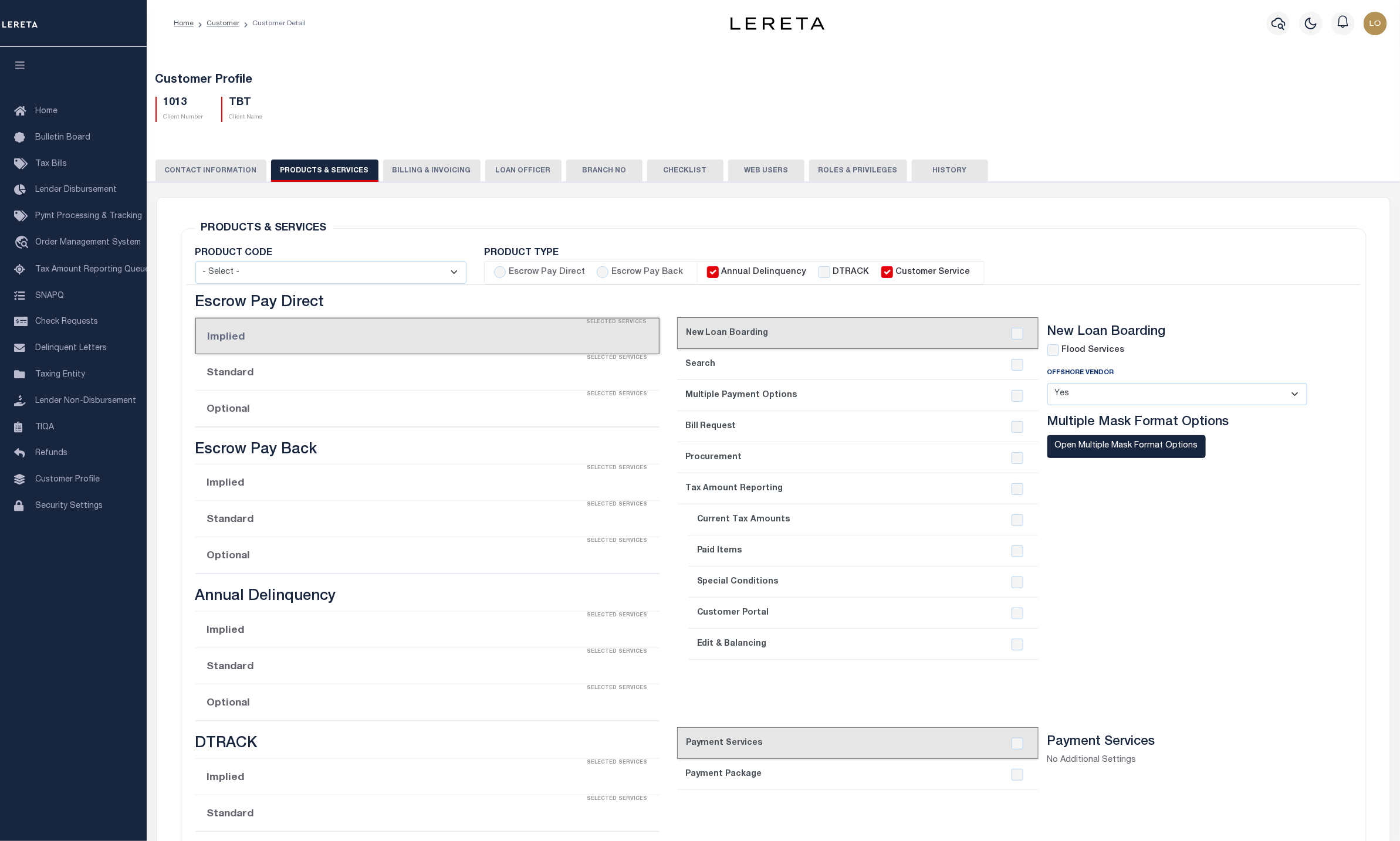
select select "STX"
checkbox input "true"
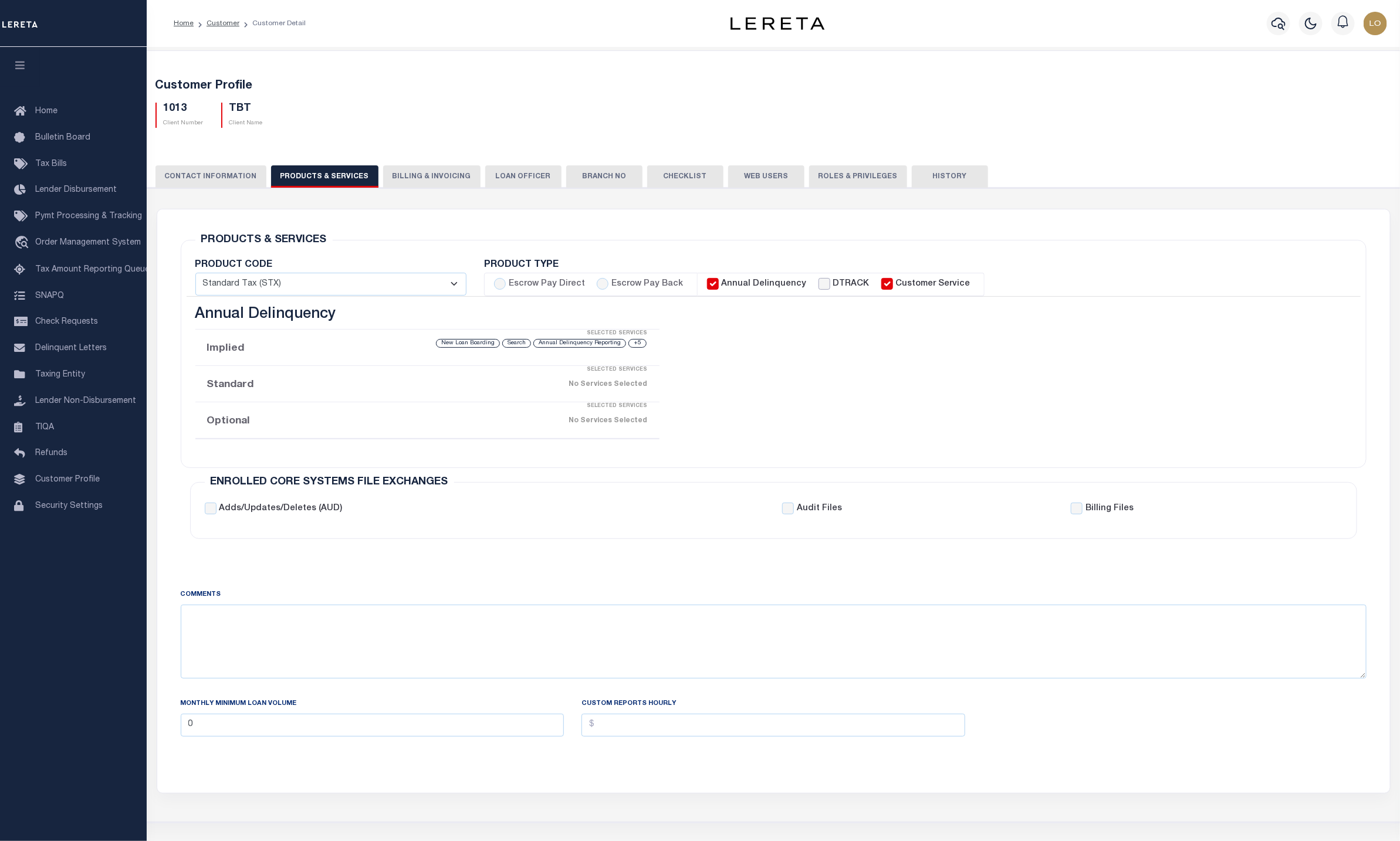
click at [819, 287] on input "DTRACK" at bounding box center [825, 284] width 12 height 12
checkbox input "true"
checkbox input "false"
checkbox input "true"
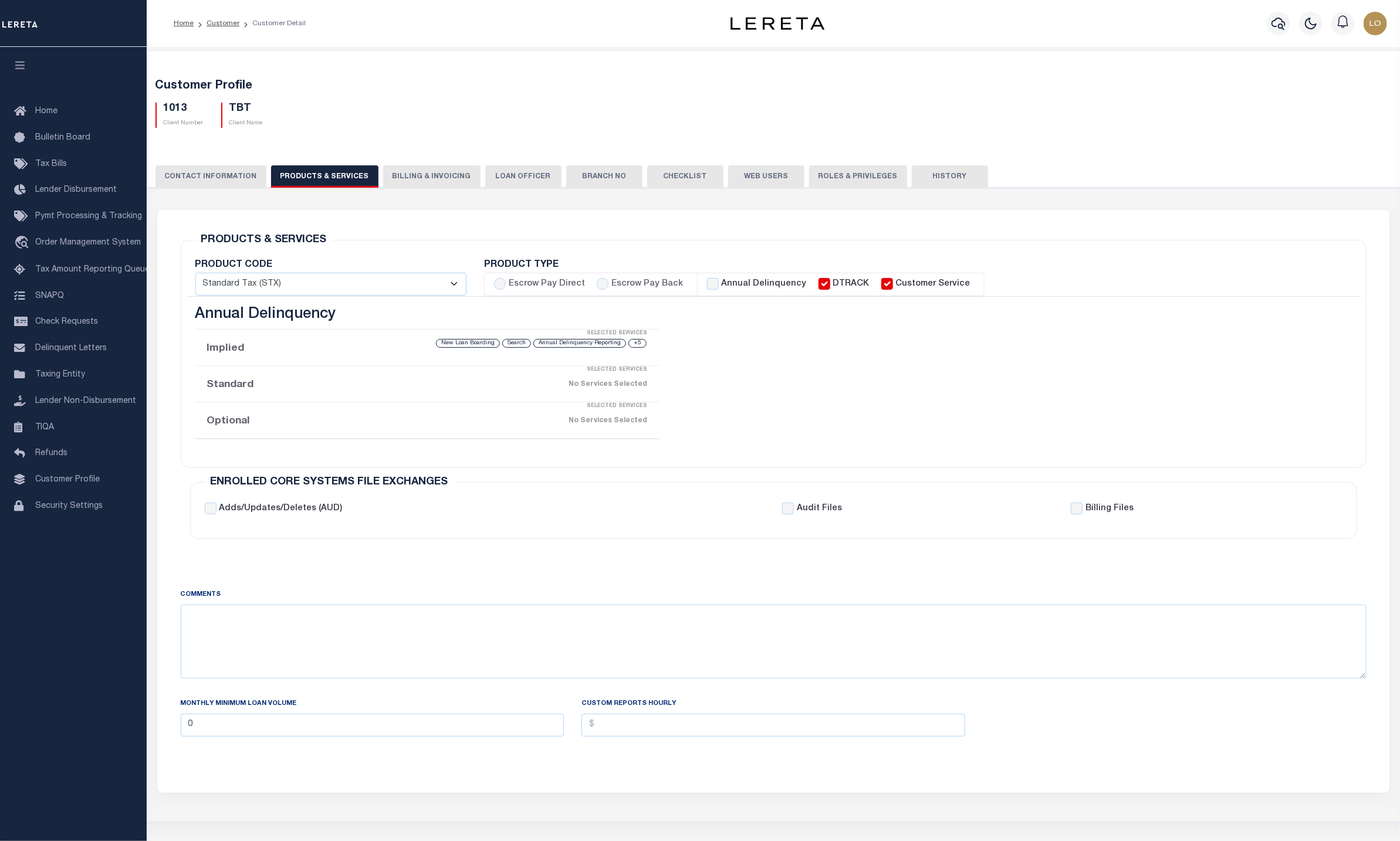
checkbox input "true"
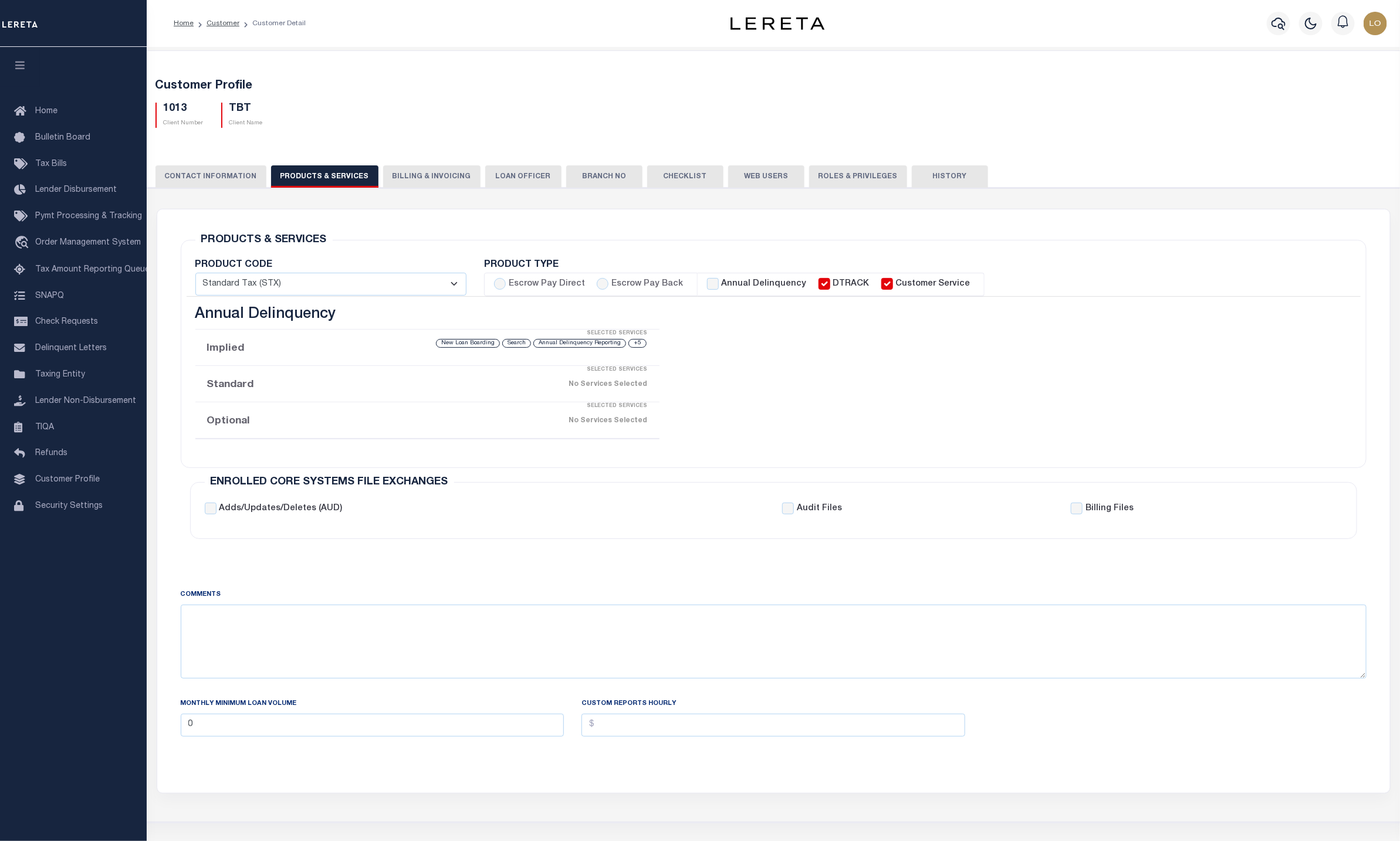
checkbox input "true"
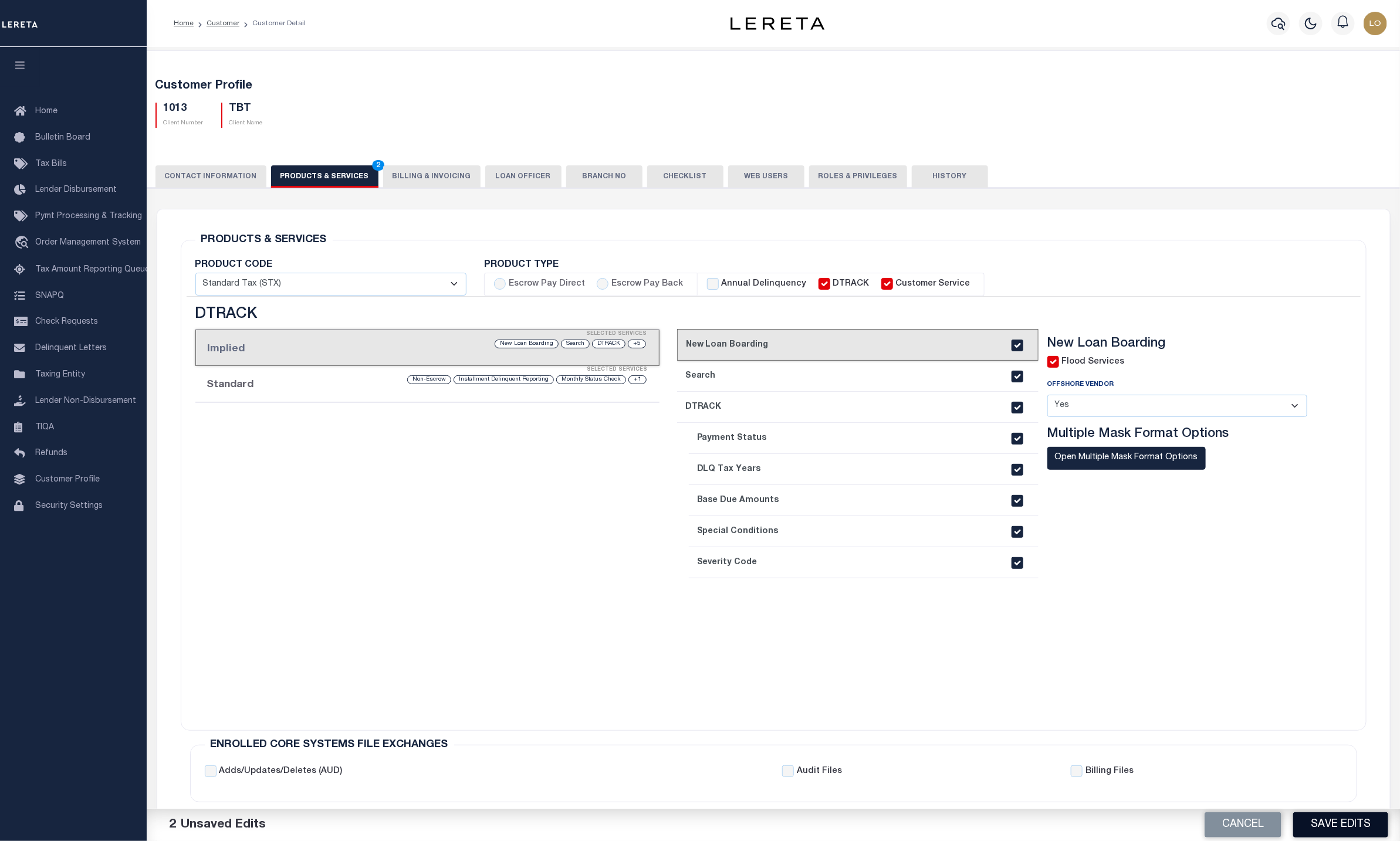
click at [1329, 817] on button "Save Edits" at bounding box center [1341, 824] width 95 height 25
